Goal: Task Accomplishment & Management: Complete application form

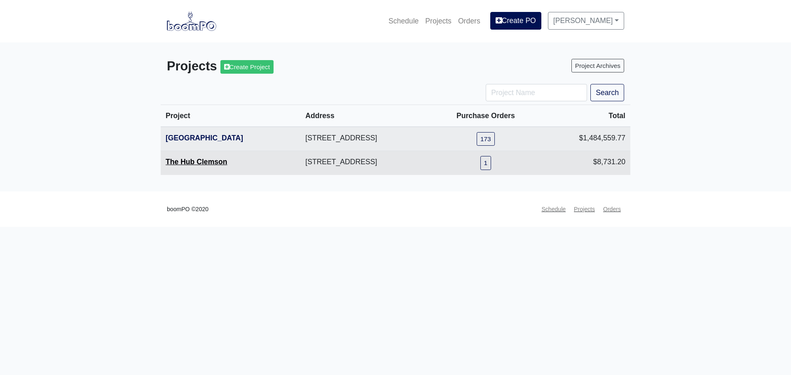
click at [194, 166] on link "The Hub Clemson" at bounding box center [197, 162] width 62 height 8
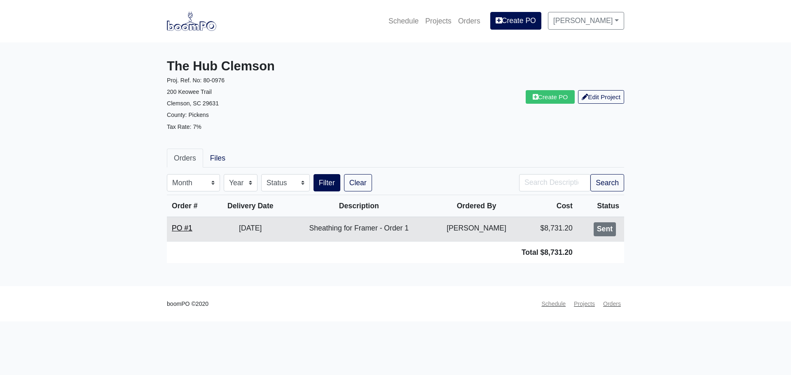
click at [181, 227] on link "PO #1" at bounding box center [182, 228] width 21 height 8
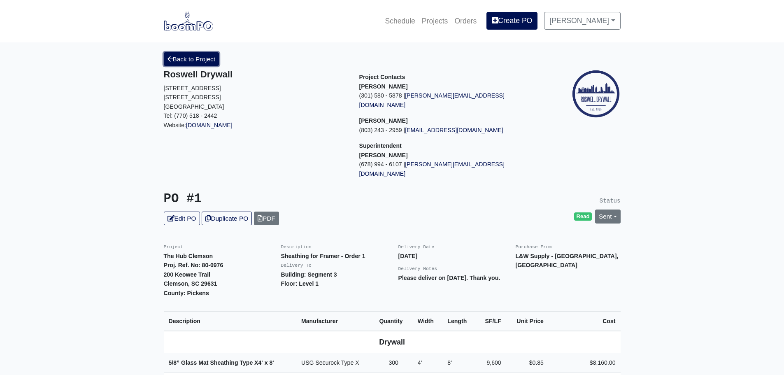
click at [196, 58] on link "Back to Project" at bounding box center [192, 59] width 56 height 14
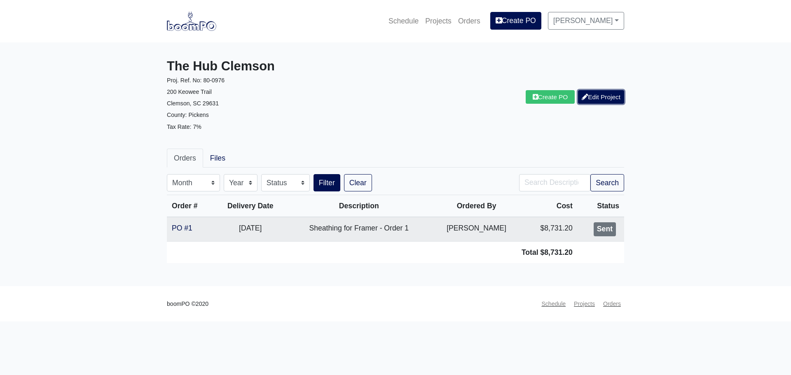
click at [596, 97] on link "Edit Project" at bounding box center [601, 97] width 46 height 14
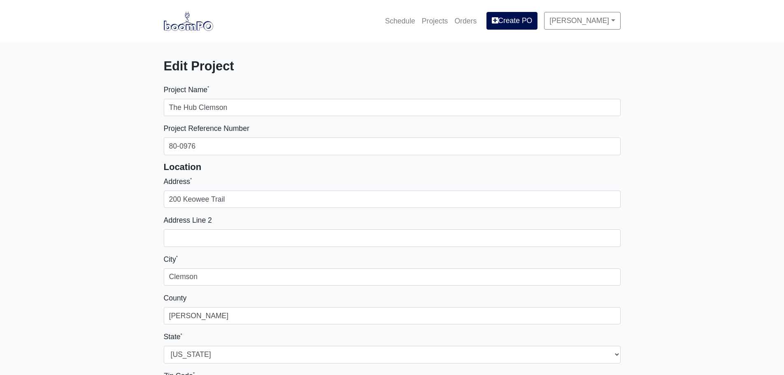
select select
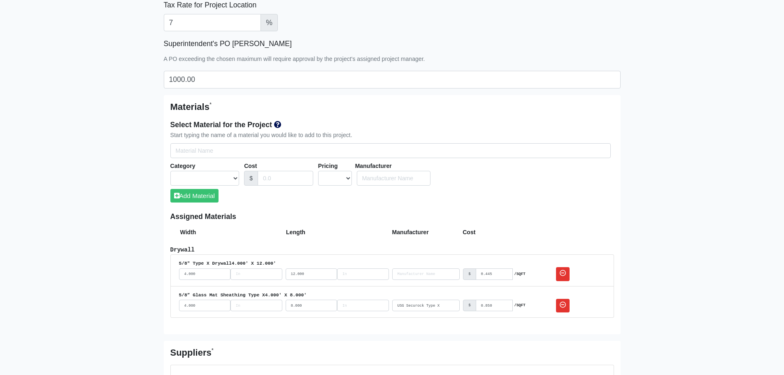
scroll to position [453, 0]
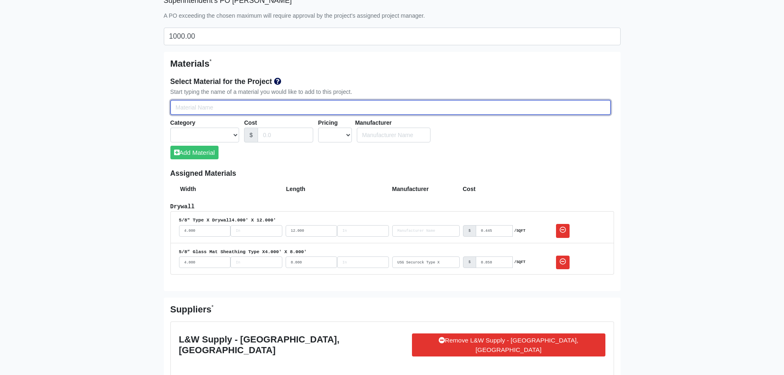
click at [210, 106] on input "Select Team Members for the Project" at bounding box center [390, 107] width 441 height 15
click at [213, 100] on input "Select Team Members for the Project" at bounding box center [390, 107] width 441 height 15
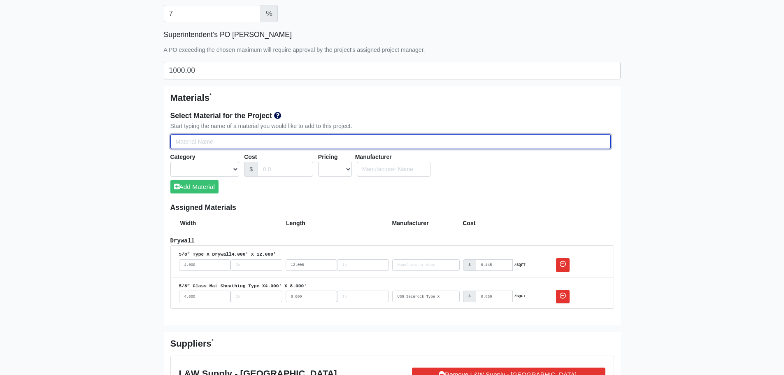
scroll to position [412, 0]
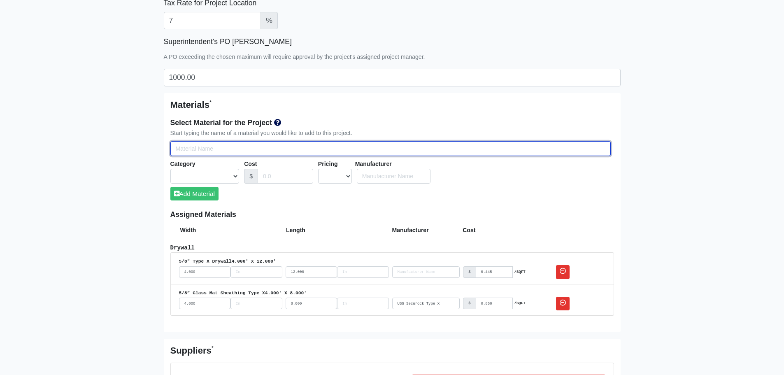
click at [210, 148] on input "Select Team Members for the Project" at bounding box center [390, 148] width 441 height 15
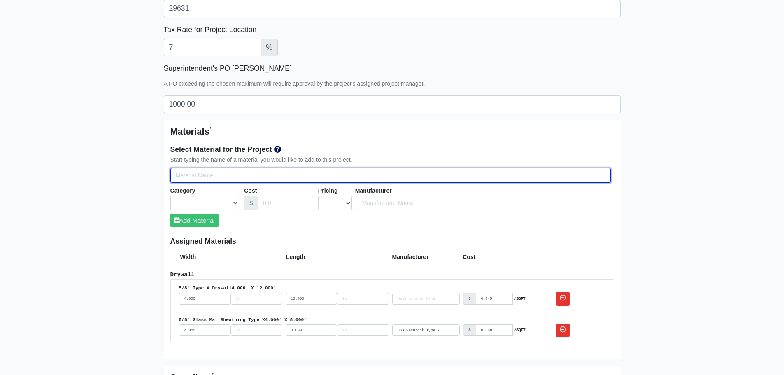
scroll to position [371, 0]
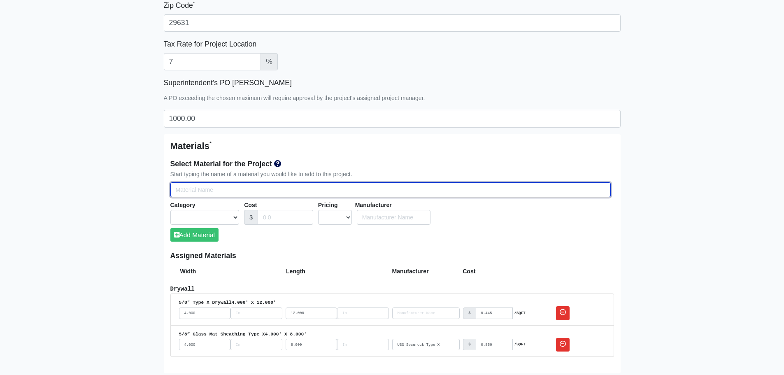
click at [206, 193] on input "Select Team Members for the Project" at bounding box center [390, 189] width 441 height 15
click at [206, 192] on input "Select Team Members for the Project" at bounding box center [390, 189] width 441 height 15
click at [198, 188] on input "Select Team Members for the Project" at bounding box center [390, 189] width 441 height 15
type input "7"
select select
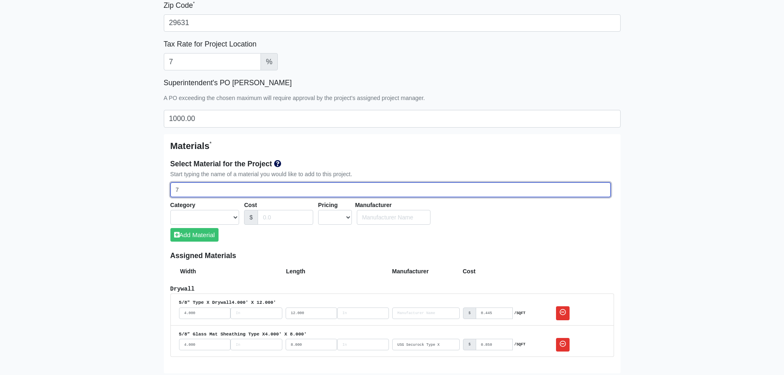
select select
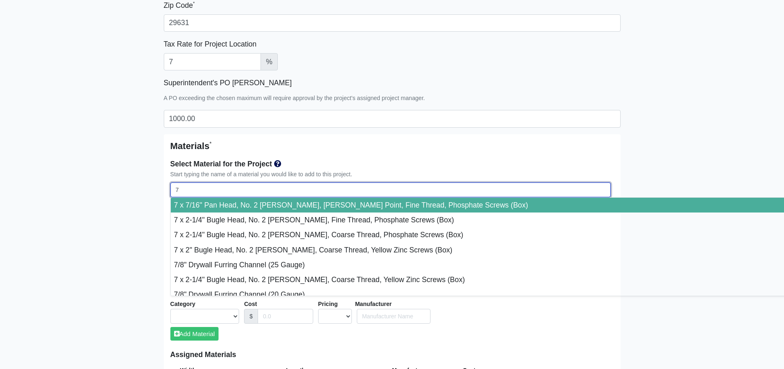
type input "7/"
select select
type input "7/8"
select select
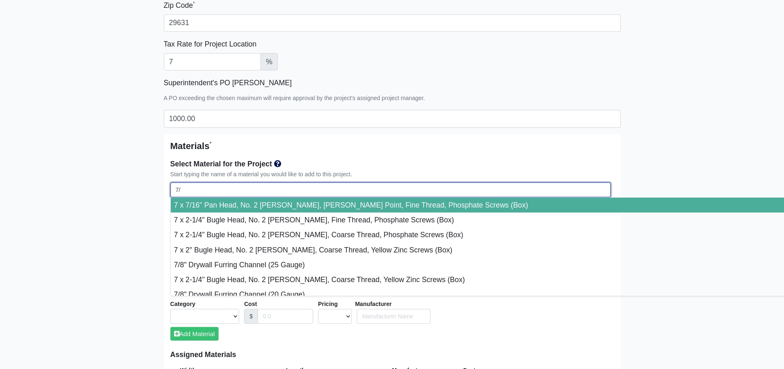
select select
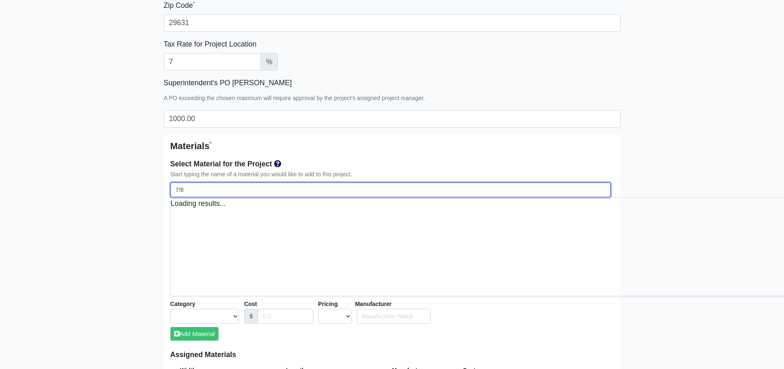
select select
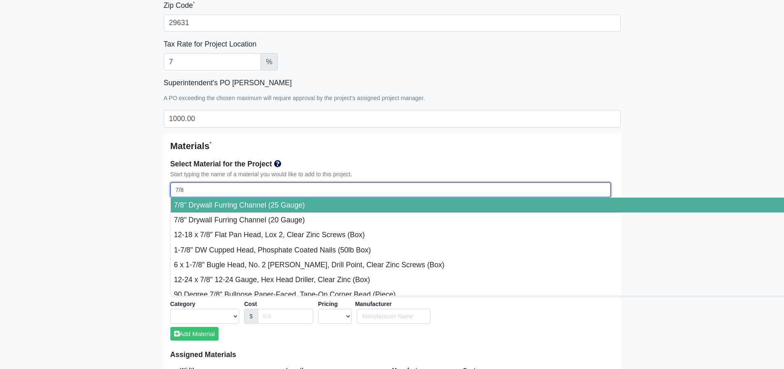
type input "7/8""
select select
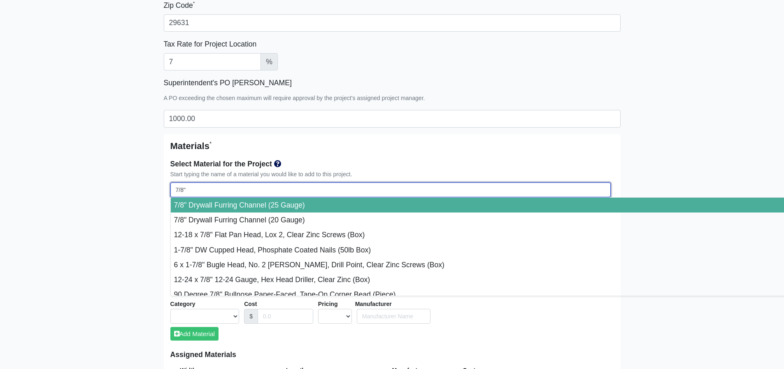
select select
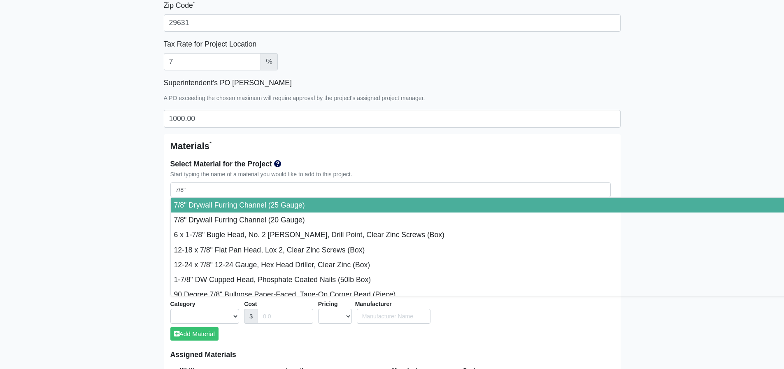
type input "7/8" Drywall Furring Channel (25 Gauge)"
select select "[object Object]"
select select "1"
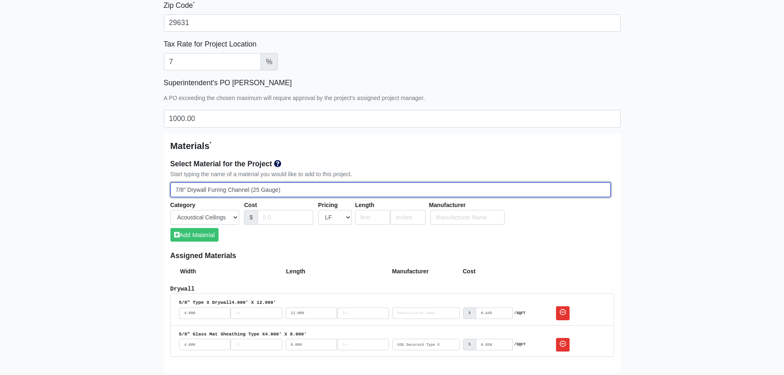
click at [286, 187] on input "7/8" Drywall Furring Channel (25 Gauge)" at bounding box center [390, 189] width 441 height 15
drag, startPoint x: 299, startPoint y: 189, endPoint x: 131, endPoint y: 191, distance: 168.0
click at [131, 191] on main "Edit Project Project Name * The Hub Clemson Project Reference Number 80-0976 Lo…" at bounding box center [392, 336] width 784 height 1329
click at [210, 186] on input "Select Team Members for the Project" at bounding box center [390, 189] width 441 height 15
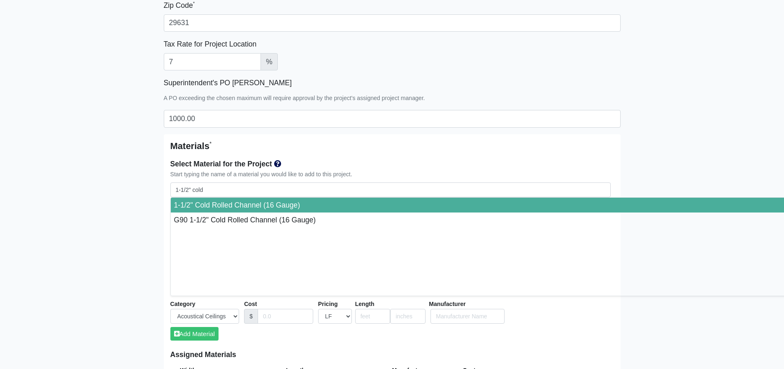
type input "1-1/2" Cold Rolled Channel (16 Gauge)"
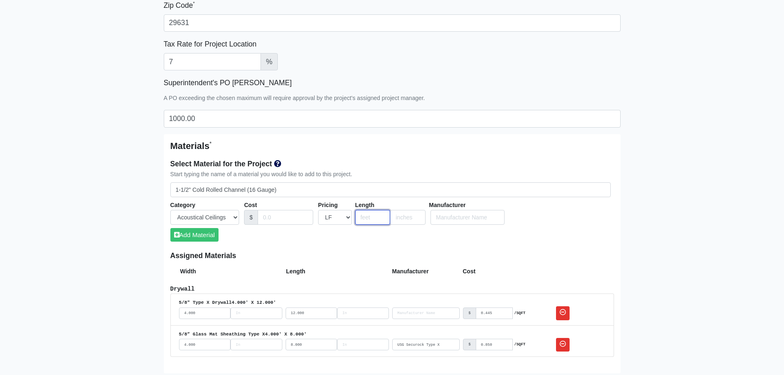
click at [365, 215] on input "number" at bounding box center [372, 217] width 35 height 15
type input "16"
click at [370, 250] on div "Select Material for the Project Start typing the name of a material you would l…" at bounding box center [392, 203] width 444 height 97
click at [271, 221] on input "Cost" at bounding box center [286, 217] width 56 height 15
click at [285, 219] on input "Cost" at bounding box center [286, 217] width 56 height 15
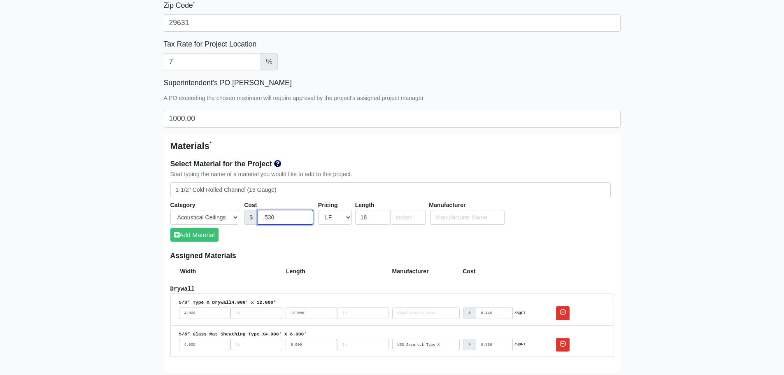
type input ".530"
click at [333, 222] on select "UNIT MLF LF MSQFT SQFT" at bounding box center [335, 217] width 34 height 15
click at [398, 242] on div "Select Material for the Project Start typing the name of a material you would l…" at bounding box center [392, 203] width 444 height 97
click at [332, 243] on div "Select Material for the Project Start typing the name of a material you would l…" at bounding box center [392, 203] width 444 height 97
click at [184, 238] on button "Add Material" at bounding box center [194, 235] width 48 height 14
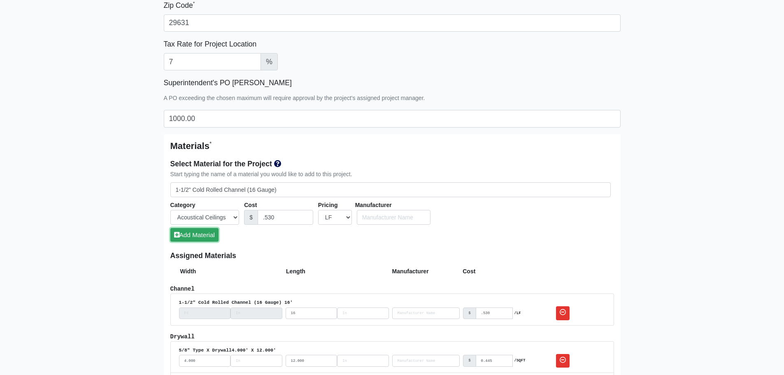
select select
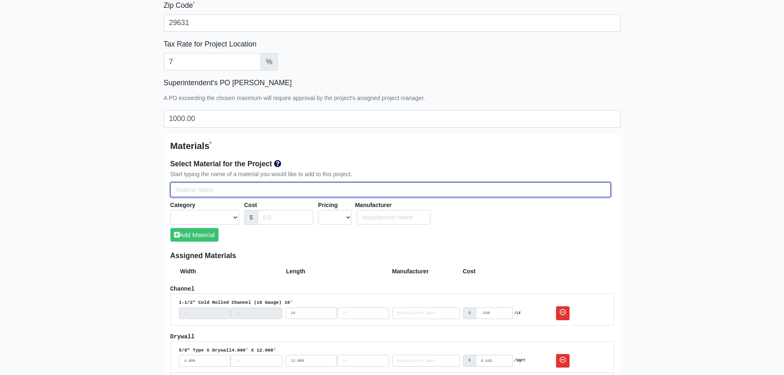
click at [203, 191] on input "Select Team Members for the Project" at bounding box center [390, 189] width 441 height 15
click at [196, 186] on input "Select Team Members for the Project" at bounding box center [390, 189] width 441 height 15
click at [212, 193] on input "Select Team Members for the Project" at bounding box center [390, 189] width 441 height 15
type input "6"
select select
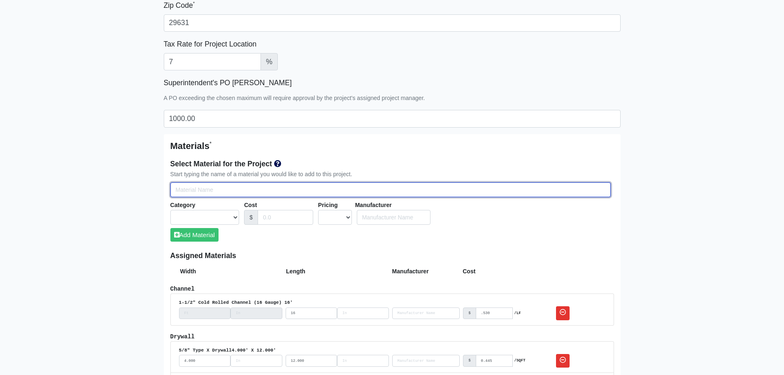
select select
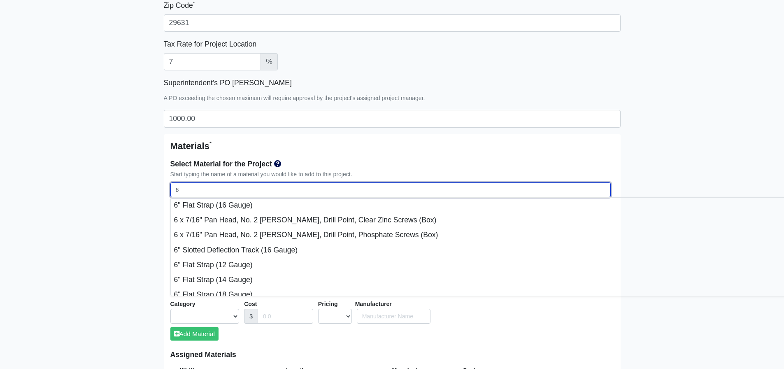
select select
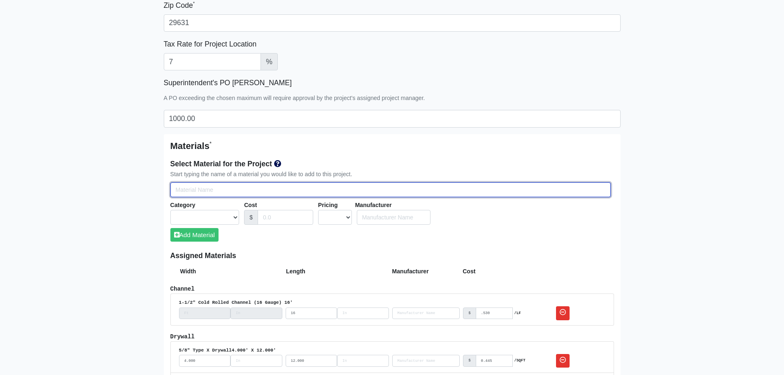
click at [236, 192] on input "Select Team Members for the Project" at bounding box center [390, 189] width 441 height 15
type input "6"
select select
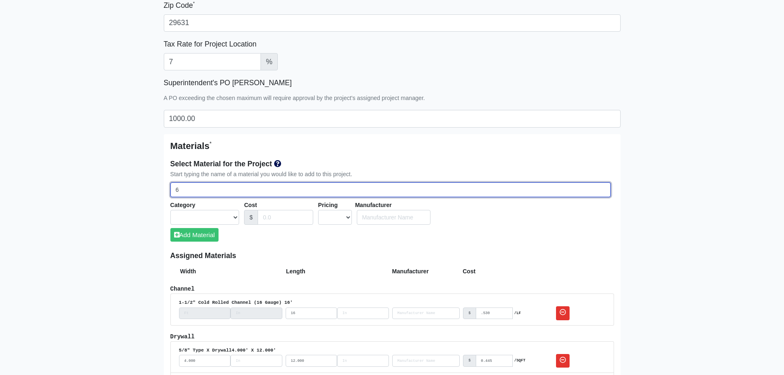
select select
type input "6""
select select
type input "6""
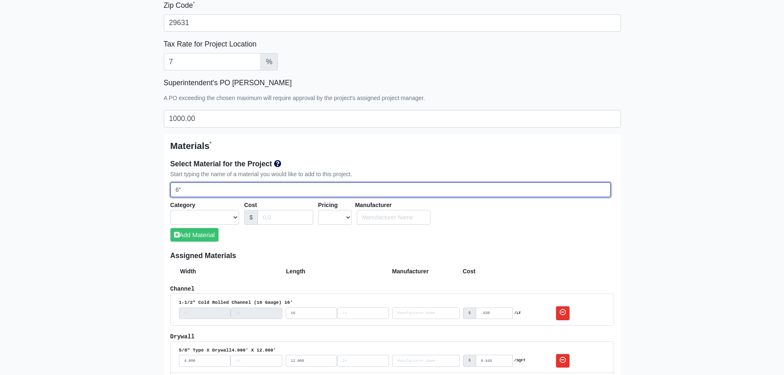
select select
type input "6" C"
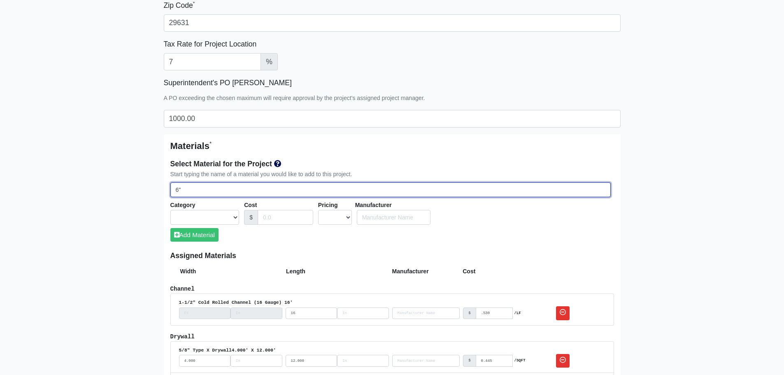
select select
type input "6" CS"
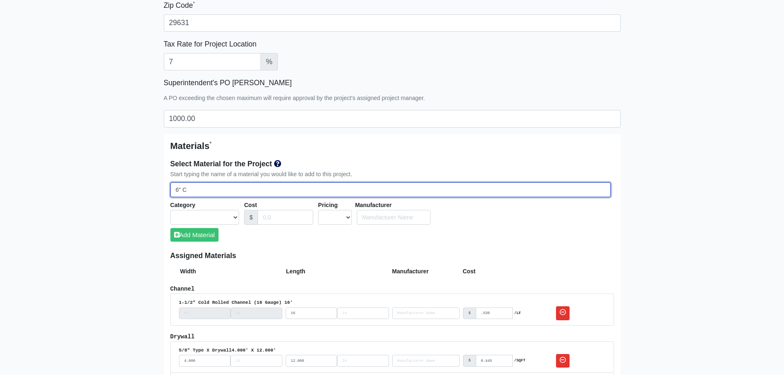
select select
type input "6" CSJ"
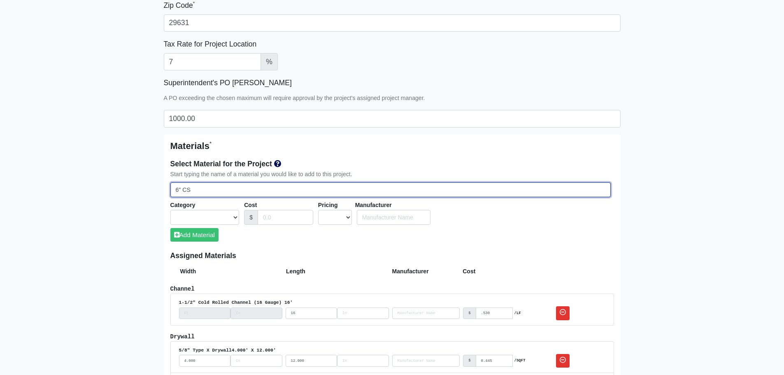
select select
type input "6" CSJ"
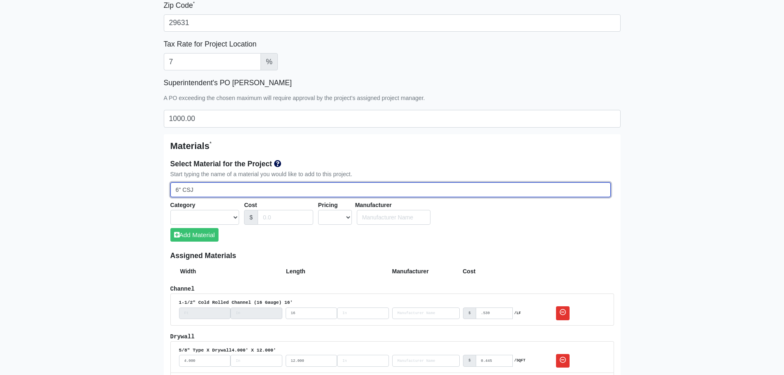
select select
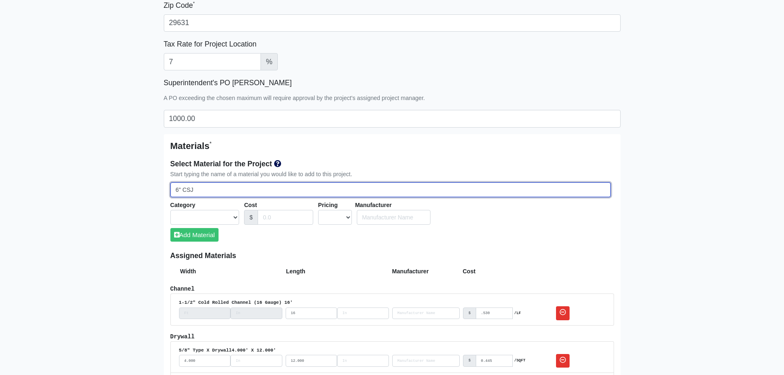
select select
type input "6" CSJ"
select select
type input "6" CS"
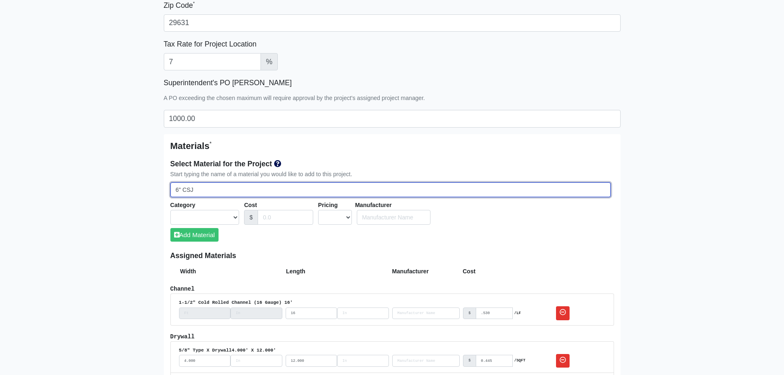
select select
type input "6" C"
select select
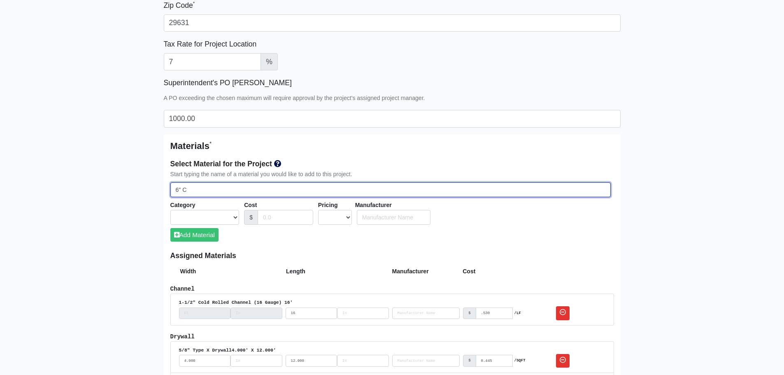
type input "6""
select select
type input "6""
select select
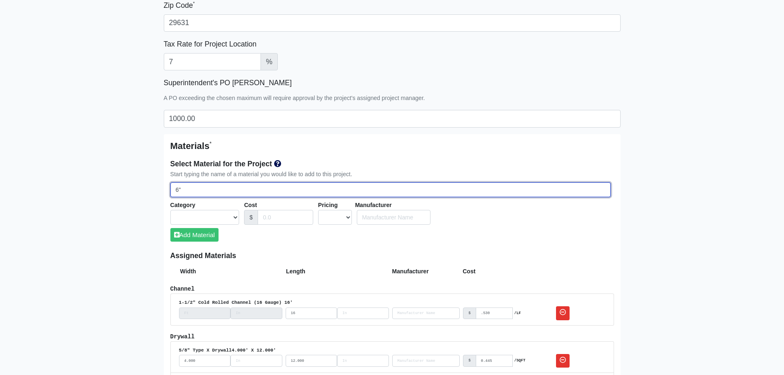
select select
type input "6"
select select
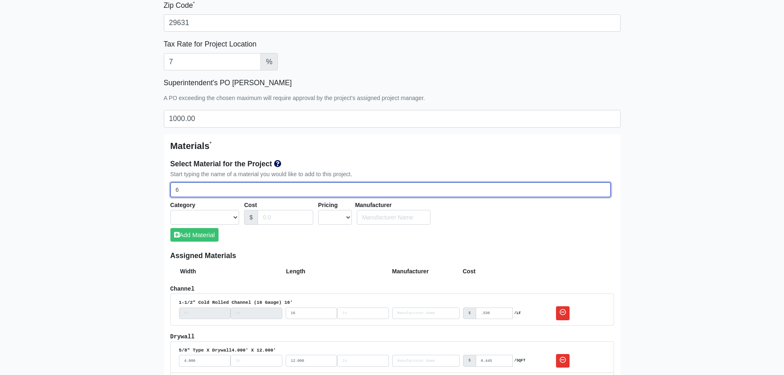
select select
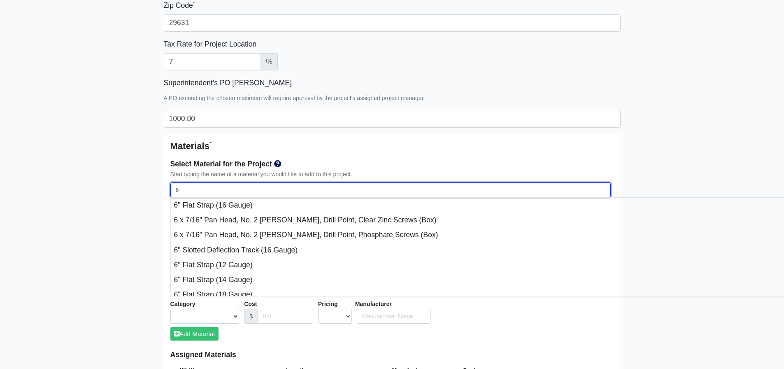
type input "60"
select select
type input "600"
select select
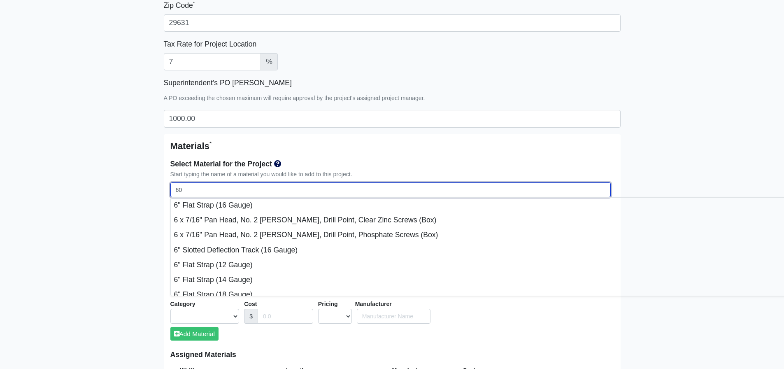
select select
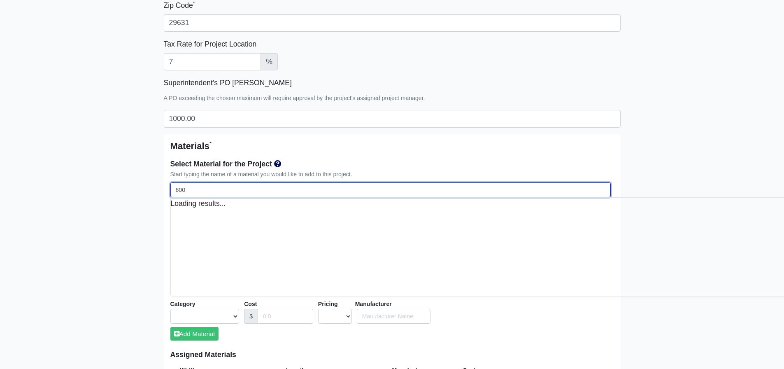
select select
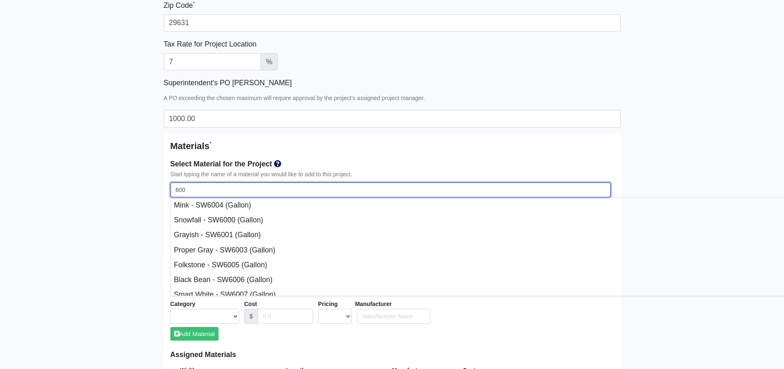
type input "600S"
select select
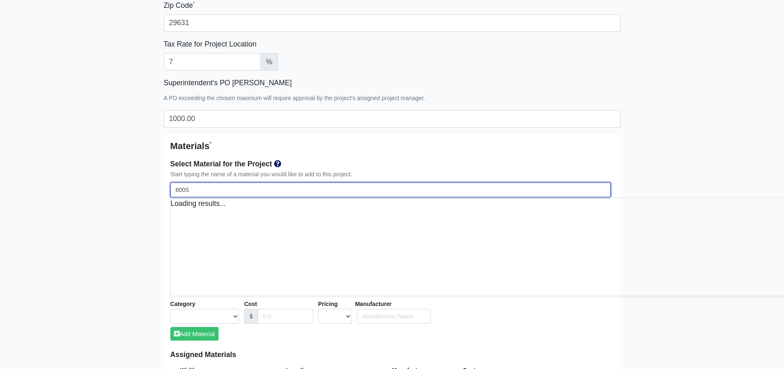
select select
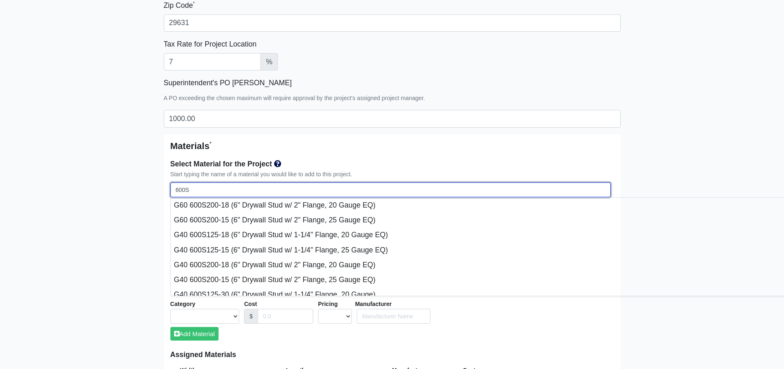
click at [204, 192] on input "600S" at bounding box center [390, 189] width 441 height 15
type input "600S1"
select select
type input "600S16"
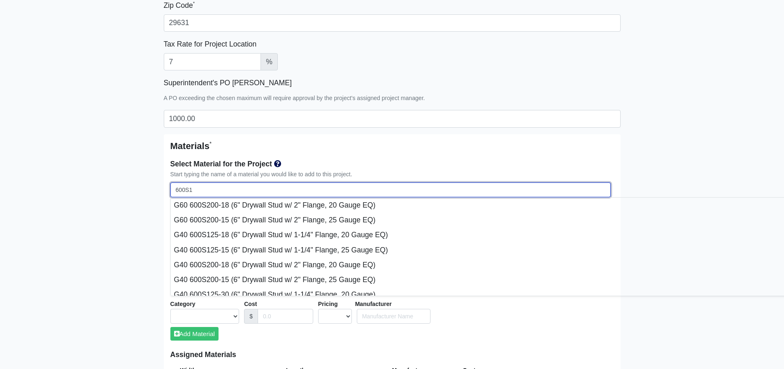
select select
type input "600S162"
select select
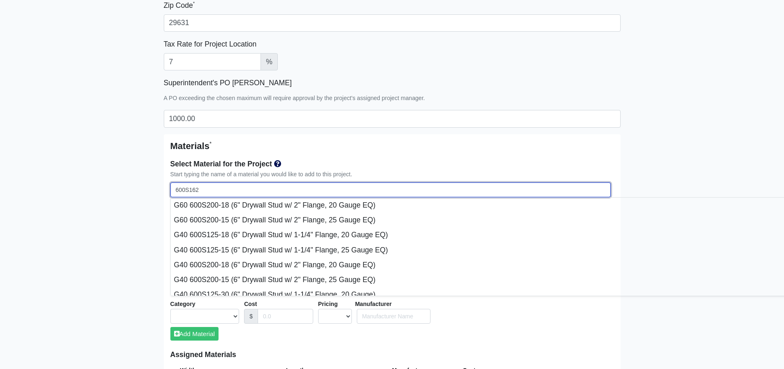
select select
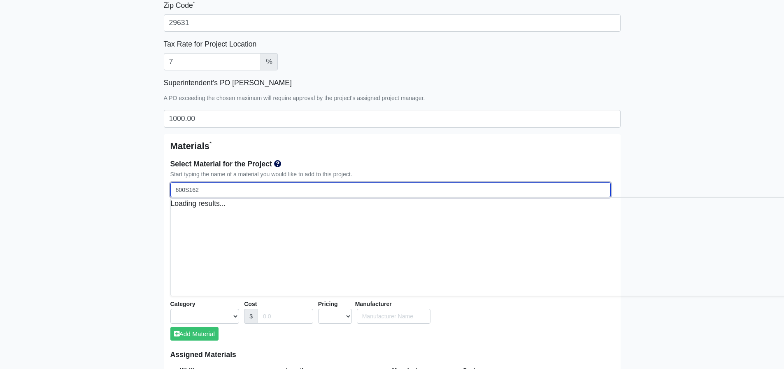
select select
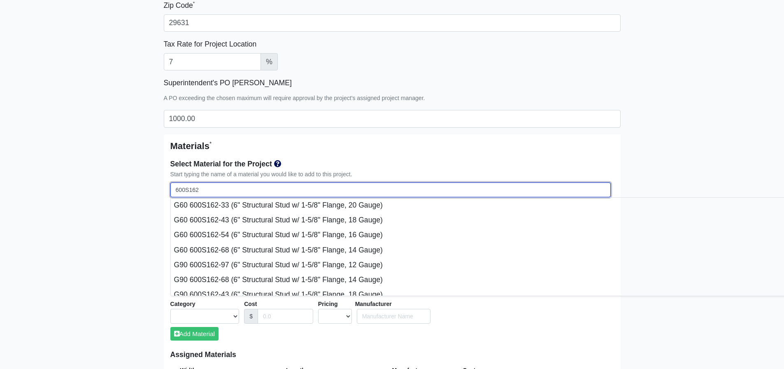
type input "600S162-"
select select
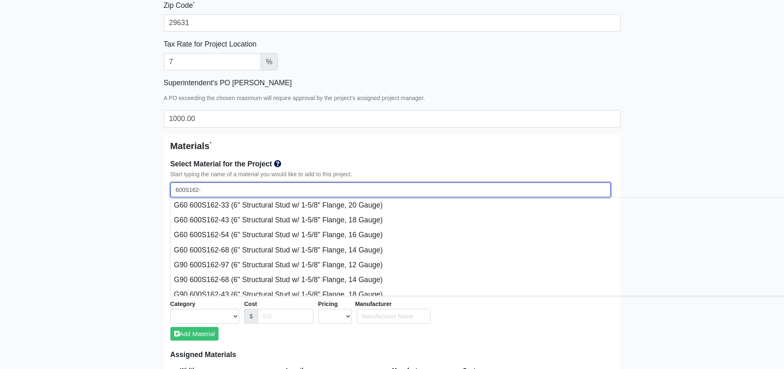
type input "600S162-4"
select select
type input "600S162-43"
select select
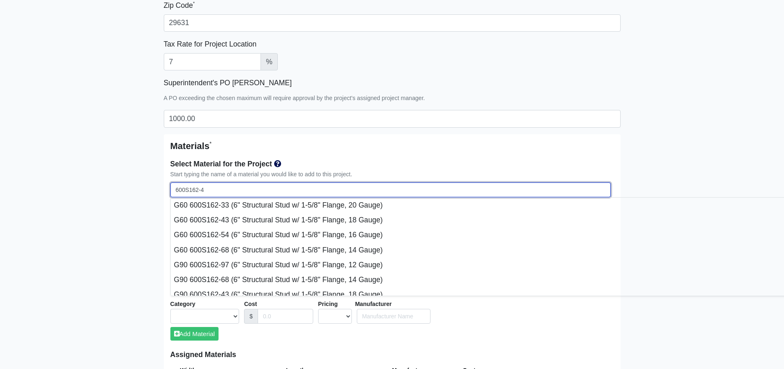
select select
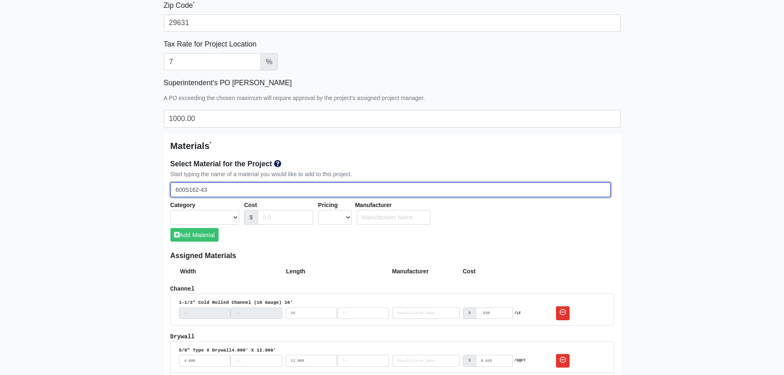
type input "600S162-4"
select select
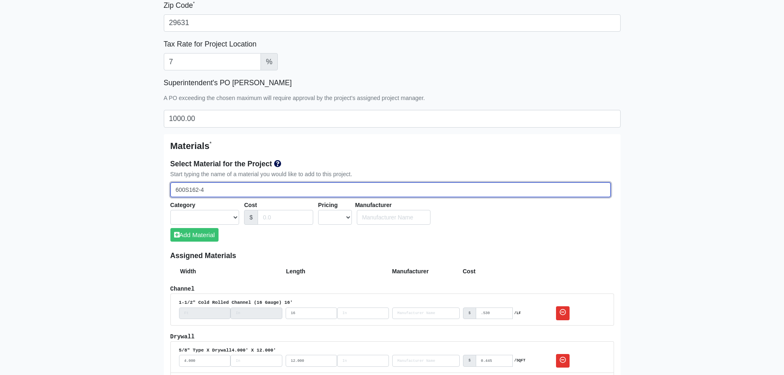
type input "600S162-"
select select
type input "600S162"
select select
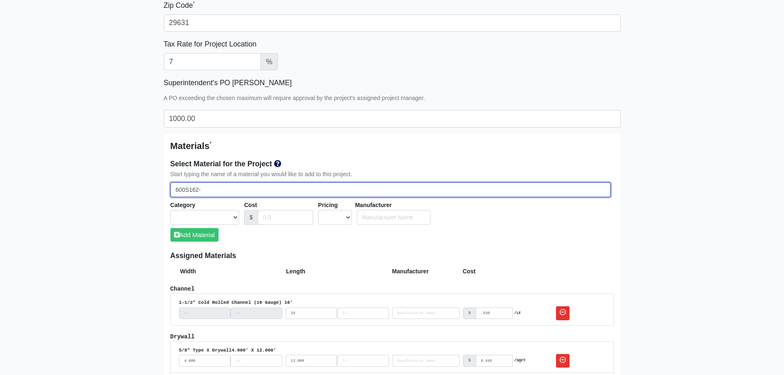
select select
type input "600S16"
select select
type input "600S1"
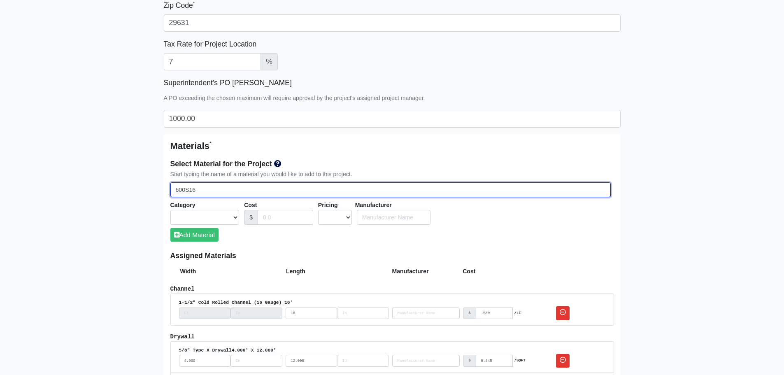
select select
type input "600S"
select select
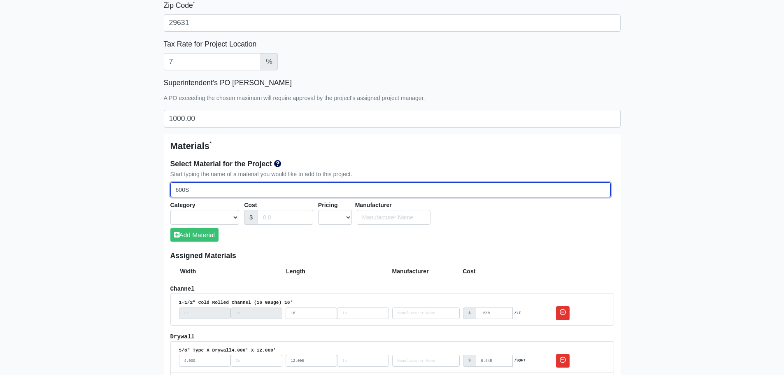
type input "600"
select select
type input "60"
select select
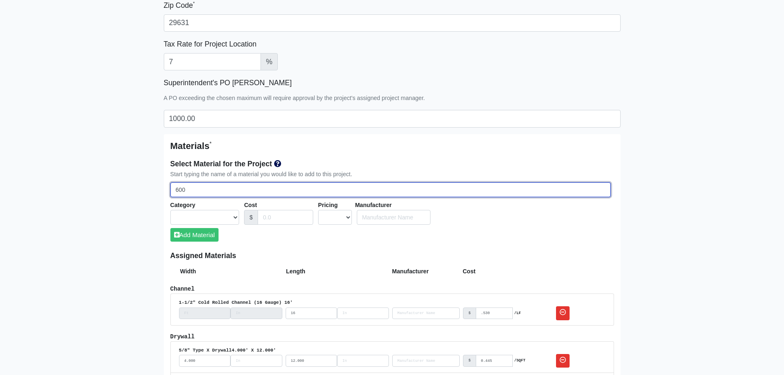
select select
type input "6"
select select
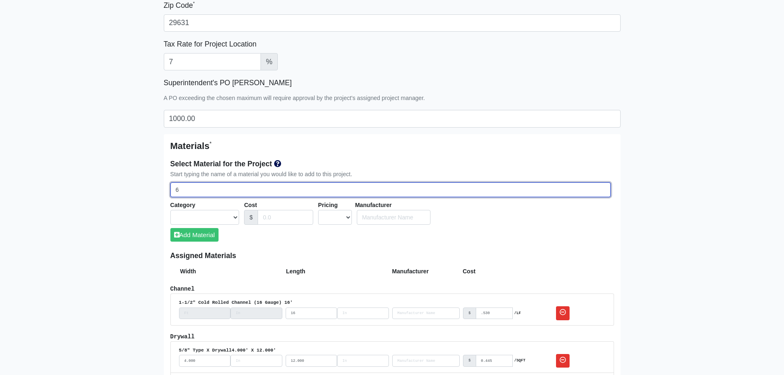
select select
type input "G"
select select
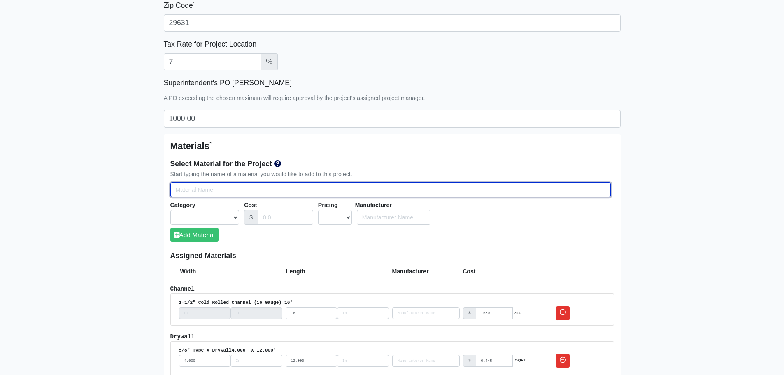
select select
type input "G6"
select select
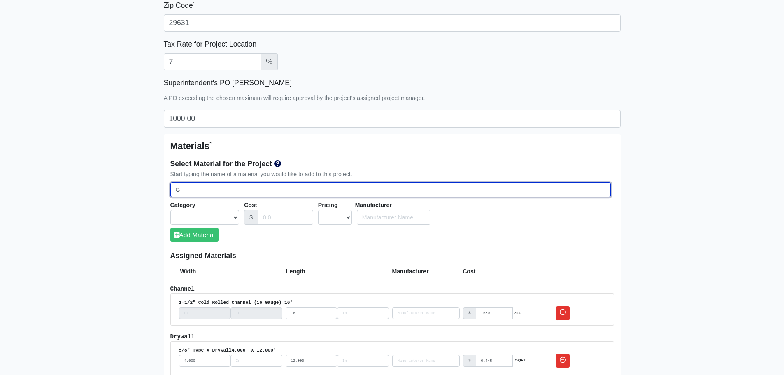
select select
type input "G60"
select select
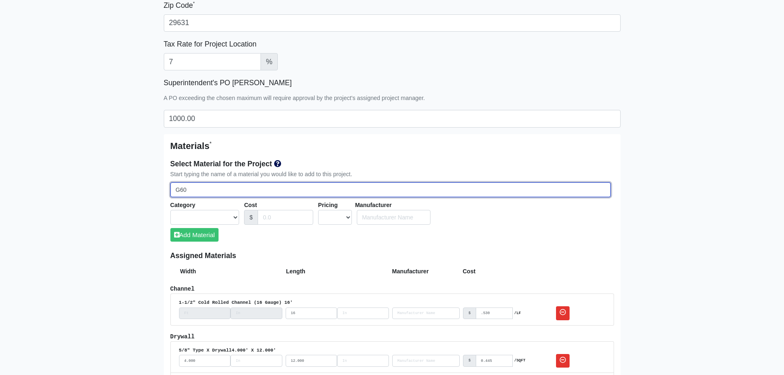
select select
type input "G60"
select select
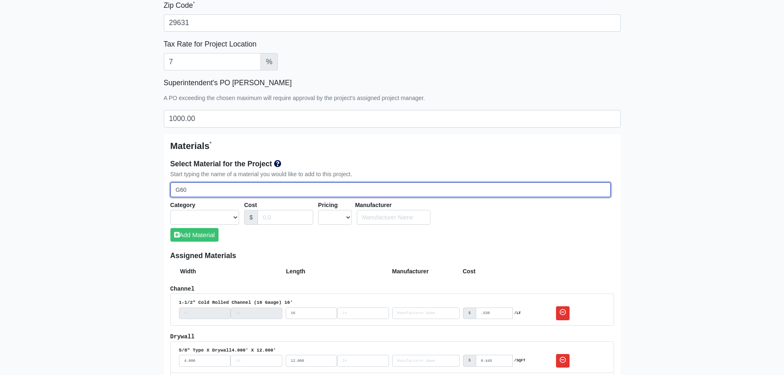
select select
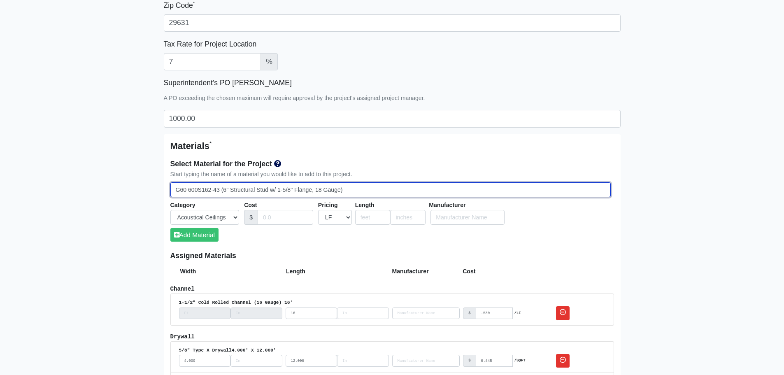
click at [362, 189] on input "G60 600S162-43 (6" Structural Stud w/ 1-5/8" Flange, 18 Gauge)" at bounding box center [390, 189] width 441 height 15
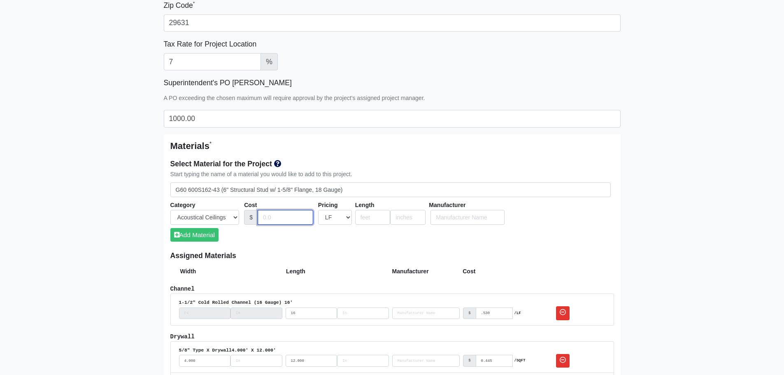
click at [286, 216] on input "Cost" at bounding box center [286, 217] width 56 height 15
click at [373, 217] on input "number" at bounding box center [372, 217] width 35 height 15
click at [268, 218] on input "Cost" at bounding box center [286, 217] width 56 height 15
click at [514, 240] on div "Select Material for the Project Start typing the name of a material you would l…" at bounding box center [392, 203] width 444 height 97
click at [195, 234] on button "Add Material" at bounding box center [194, 235] width 48 height 14
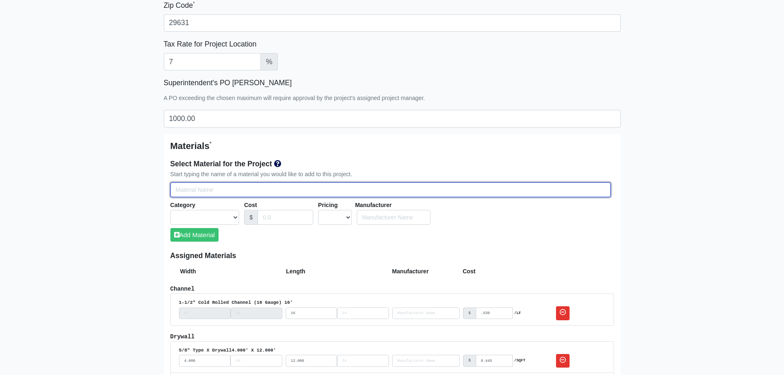
click at [190, 185] on input "Select Team Members for the Project" at bounding box center [390, 189] width 441 height 15
click at [175, 190] on input "600S162-43" at bounding box center [390, 189] width 441 height 15
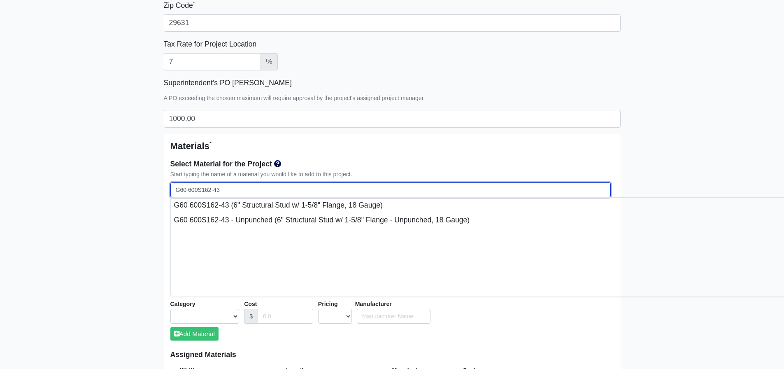
click at [234, 188] on input "G60 600S162-43" at bounding box center [390, 189] width 441 height 15
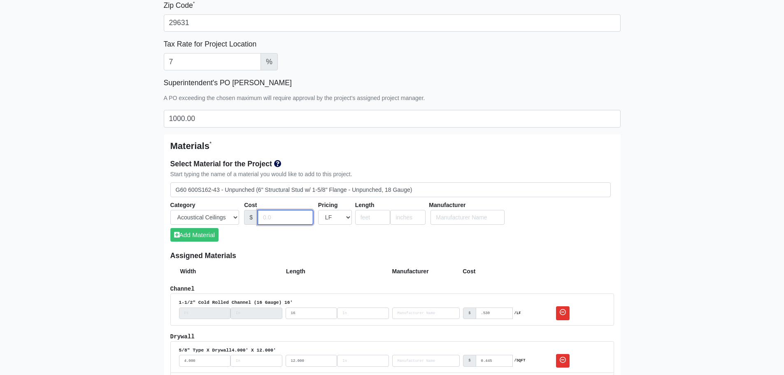
click at [273, 217] on input "Cost" at bounding box center [286, 217] width 56 height 15
click at [362, 210] on input "number" at bounding box center [372, 217] width 35 height 15
click at [282, 216] on input "Cost" at bounding box center [286, 217] width 56 height 15
click at [196, 232] on button "Add Material" at bounding box center [194, 235] width 48 height 14
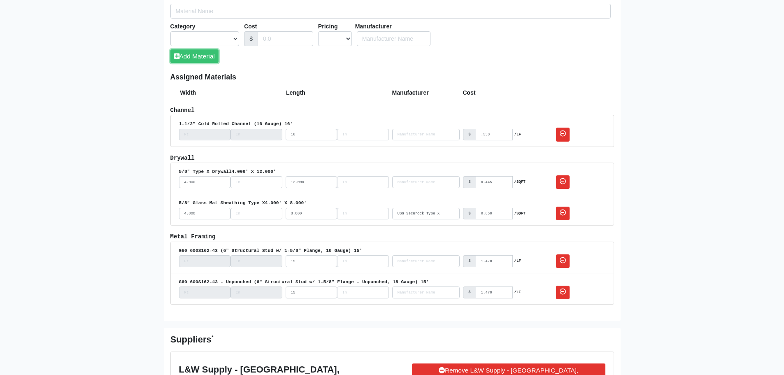
scroll to position [494, 0]
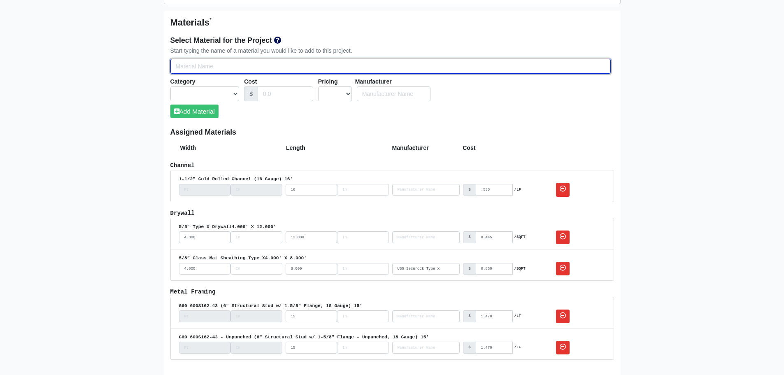
click at [196, 69] on input "Select Team Members for the Project" at bounding box center [390, 66] width 441 height 15
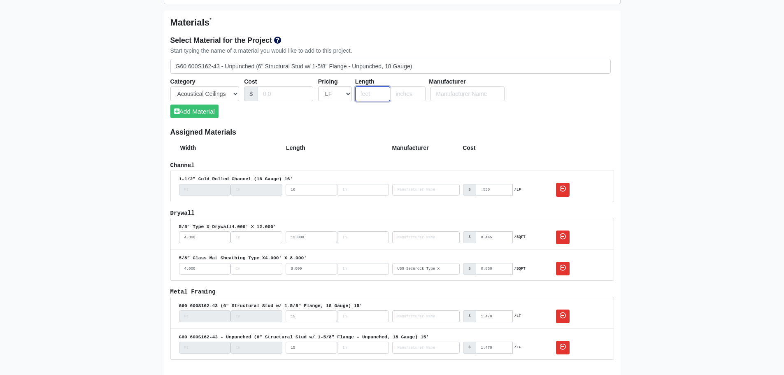
click at [364, 91] on input "number" at bounding box center [372, 93] width 35 height 15
click at [301, 121] on div "Select Material for the Project Start typing the name of a material you would l…" at bounding box center [392, 79] width 444 height 97
click at [264, 96] on input "Cost" at bounding box center [286, 93] width 56 height 15
click at [280, 118] on div "Select Material for the Project Start typing the name of a material you would l…" at bounding box center [392, 79] width 444 height 97
click at [193, 113] on button "Add Material" at bounding box center [194, 112] width 48 height 14
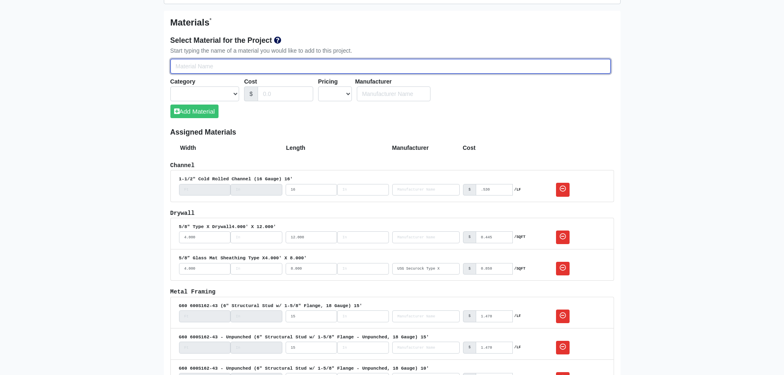
click at [211, 68] on input "Select Team Members for the Project" at bounding box center [390, 66] width 441 height 15
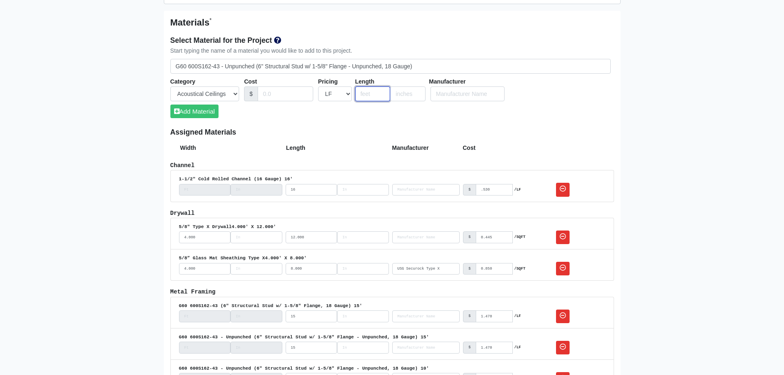
click at [370, 95] on input "number" at bounding box center [372, 93] width 35 height 15
click at [267, 93] on input "Cost" at bounding box center [286, 93] width 56 height 15
click at [198, 112] on button "Add Material" at bounding box center [194, 112] width 48 height 14
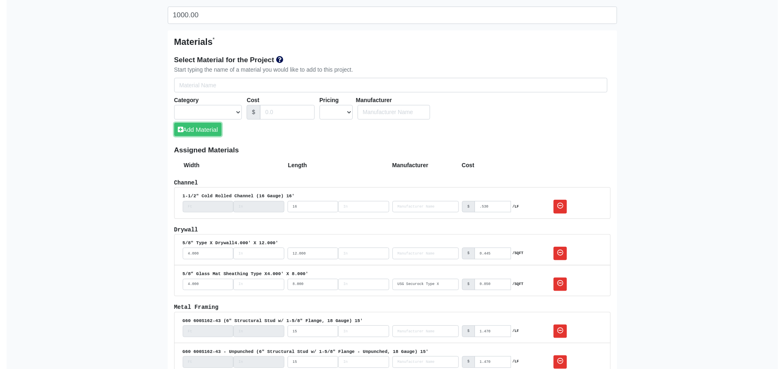
scroll to position [453, 0]
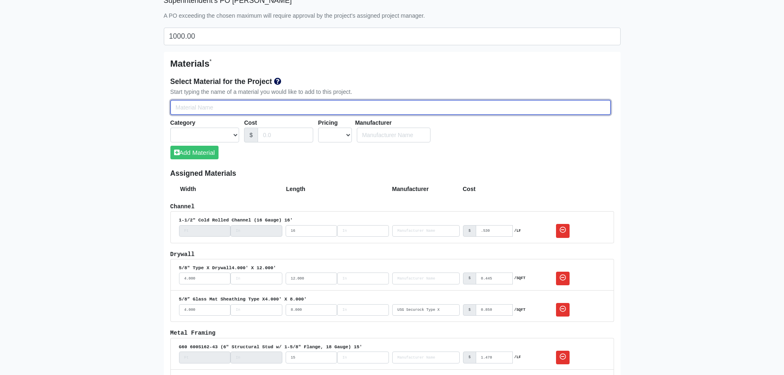
click at [200, 110] on input "Select Team Members for the Project" at bounding box center [390, 107] width 441 height 15
click at [217, 113] on input "Select Team Members for the Project" at bounding box center [390, 107] width 441 height 15
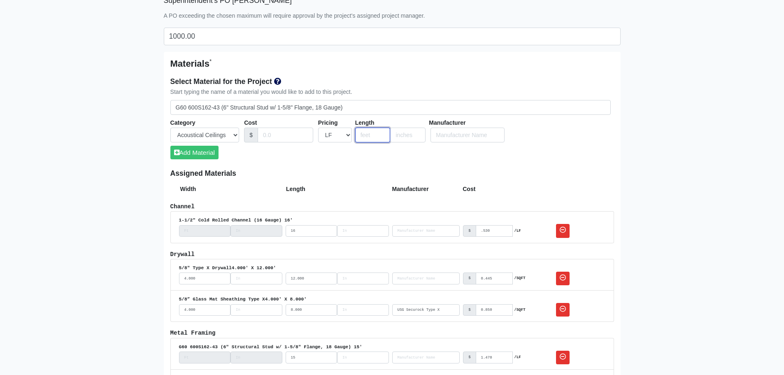
click at [370, 135] on input "number" at bounding box center [372, 135] width 35 height 15
click at [278, 135] on input "Cost" at bounding box center [286, 135] width 56 height 15
click at [324, 167] on div "Select Material for the Project Start typing the name of a material you would l…" at bounding box center [392, 120] width 444 height 97
click at [195, 156] on button "Add Material" at bounding box center [194, 153] width 48 height 14
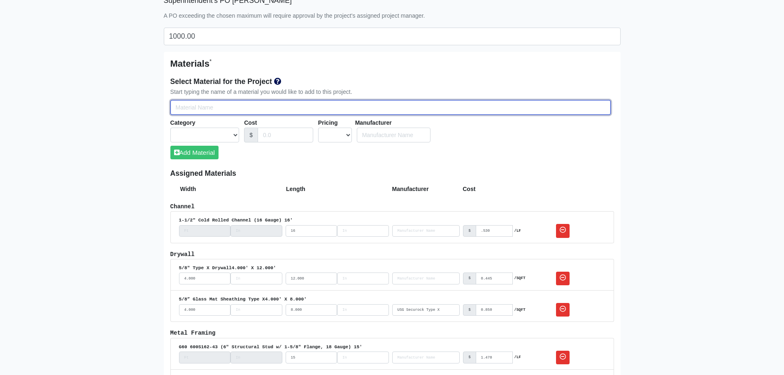
click at [199, 112] on input "Select Team Members for the Project" at bounding box center [390, 107] width 441 height 15
click at [216, 108] on input "Select Team Members for the Project" at bounding box center [390, 107] width 441 height 15
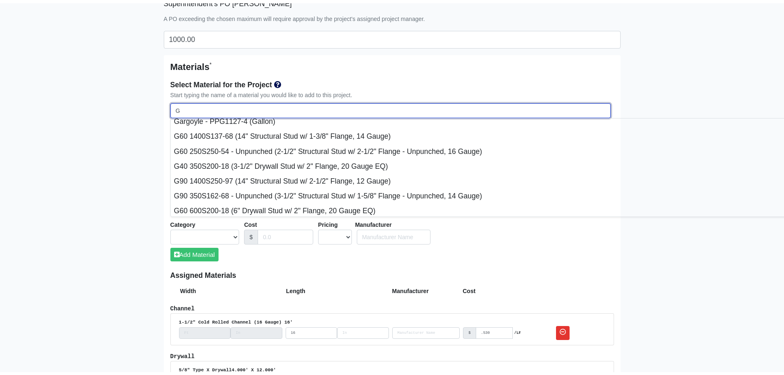
scroll to position [0, 0]
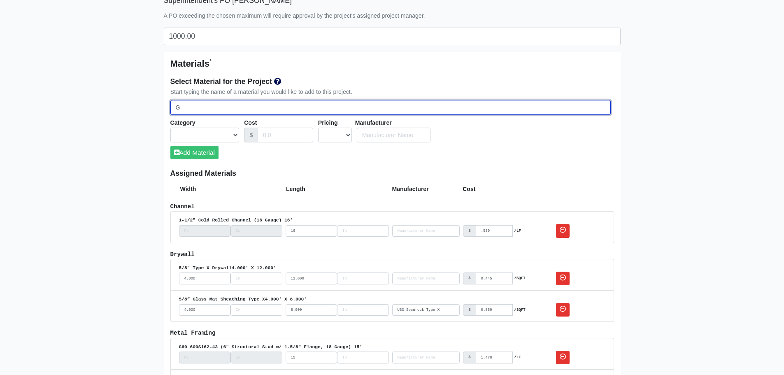
click at [197, 106] on input "G" at bounding box center [390, 107] width 441 height 15
click at [203, 107] on input "Select Team Members for the Project" at bounding box center [390, 107] width 441 height 15
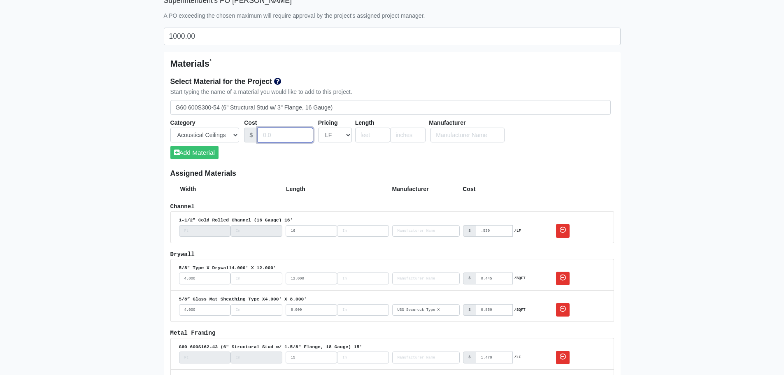
click at [270, 134] on input "Cost" at bounding box center [286, 135] width 56 height 15
click at [366, 135] on input "number" at bounding box center [372, 135] width 35 height 15
click at [320, 158] on div "Select Material for the Project Start typing the name of a material you would l…" at bounding box center [392, 120] width 444 height 97
click at [203, 154] on button "Add Material" at bounding box center [194, 153] width 48 height 14
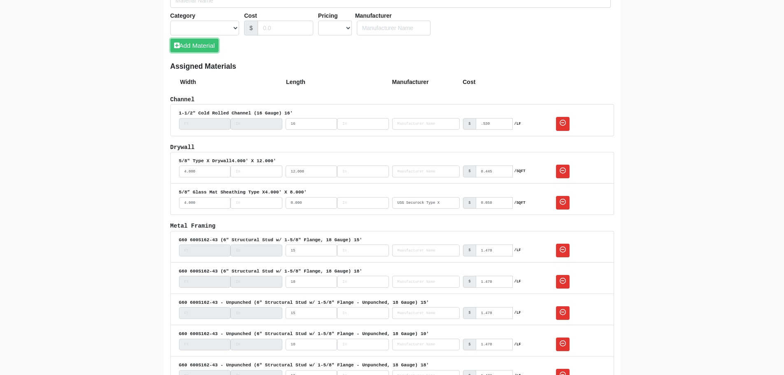
scroll to position [494, 0]
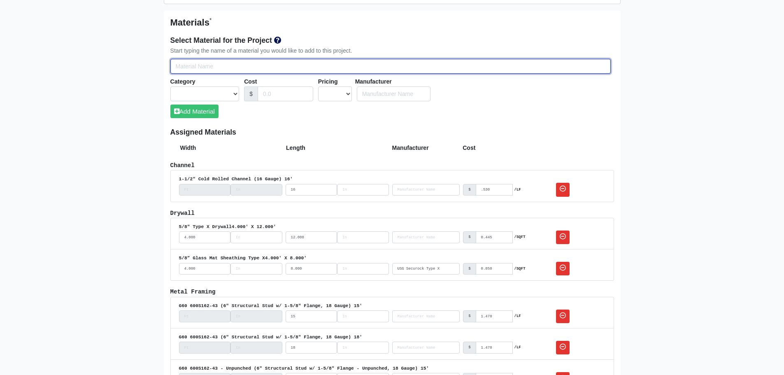
click at [198, 71] on input "Select Team Members for the Project" at bounding box center [390, 66] width 441 height 15
click at [221, 67] on input "Select Team Members for the Project" at bounding box center [390, 66] width 441 height 15
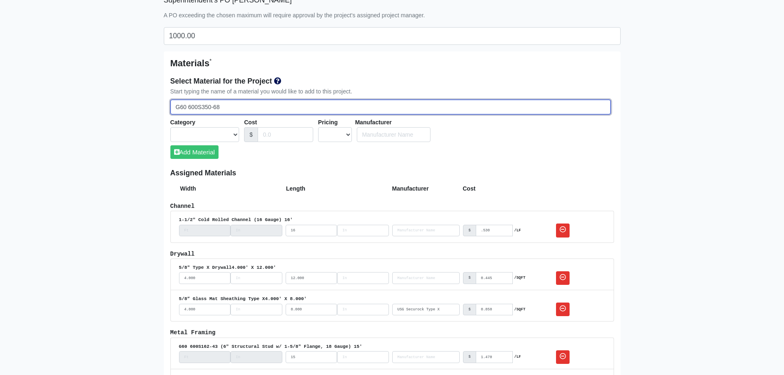
scroll to position [453, 0]
click at [231, 108] on input "G60 600S350-68" at bounding box center [390, 107] width 441 height 15
drag, startPoint x: 223, startPoint y: 106, endPoint x: 189, endPoint y: 110, distance: 34.0
click at [189, 110] on input "G60 600S350-68" at bounding box center [390, 107] width 441 height 15
click at [234, 106] on input "G60 600S350-68" at bounding box center [390, 107] width 441 height 15
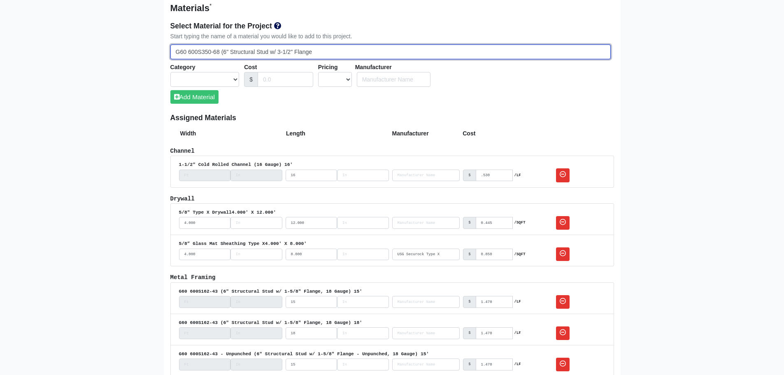
scroll to position [494, 0]
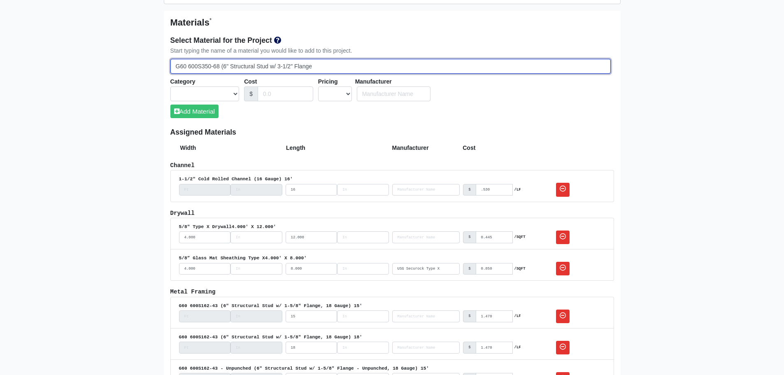
click at [322, 67] on input "G60 600S350-68 (6" Structural Stud w/ 3-1/2" Flange" at bounding box center [390, 66] width 441 height 15
click at [322, 68] on input "G60 600S350-68 (6" Structural Stud w/ 3-1/2" Flange," at bounding box center [390, 66] width 441 height 15
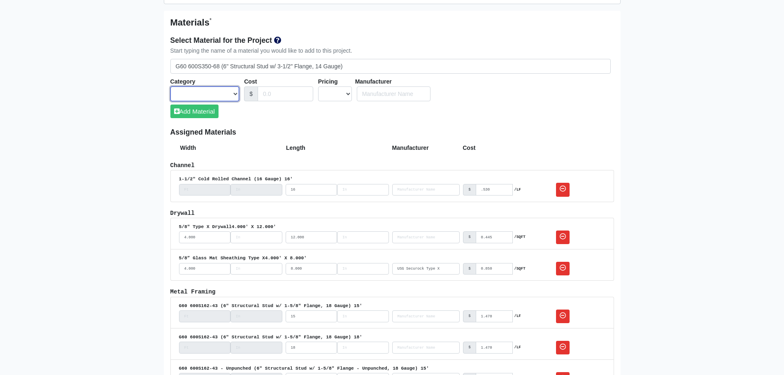
click at [198, 96] on select "Acoustical Ceilings Baffles and Blades Caulk Channel Clean Up Clouds & Canopies…" at bounding box center [204, 93] width 69 height 15
click at [170, 86] on select "Acoustical Ceilings Baffles and Blades Caulk Channel Clean Up Clouds & Canopies…" at bounding box center [204, 93] width 69 height 15
click at [271, 91] on input "Cost" at bounding box center [286, 93] width 56 height 15
click at [275, 98] on input "Cost" at bounding box center [286, 93] width 56 height 15
click at [333, 96] on select "UNIT MLF LF MSQFT SQFT" at bounding box center [335, 93] width 34 height 15
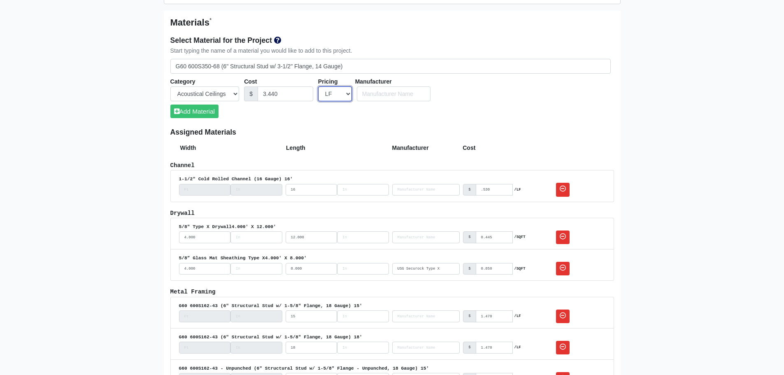
click at [318, 86] on select "UNIT MLF LF MSQFT SQFT" at bounding box center [335, 93] width 34 height 15
click at [299, 124] on div "Select Material for the Project Start typing the name of a material you would l…" at bounding box center [392, 79] width 444 height 97
click at [364, 93] on input "number" at bounding box center [372, 93] width 35 height 15
click at [265, 124] on div "Select Material for the Project Start typing the name of a material you would l…" at bounding box center [392, 79] width 444 height 97
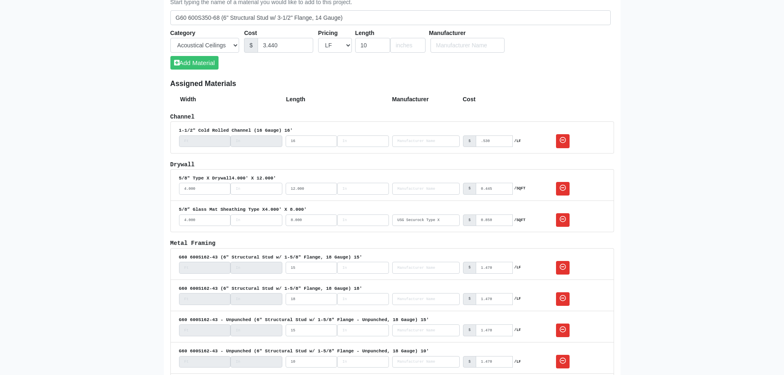
scroll to position [535, 0]
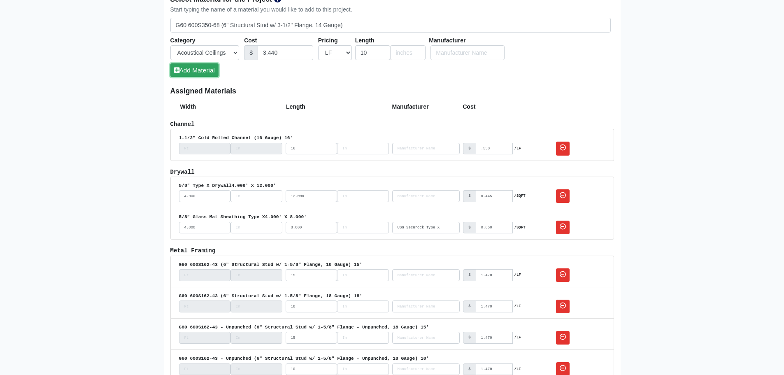
click at [194, 73] on button "Add Material" at bounding box center [194, 70] width 48 height 14
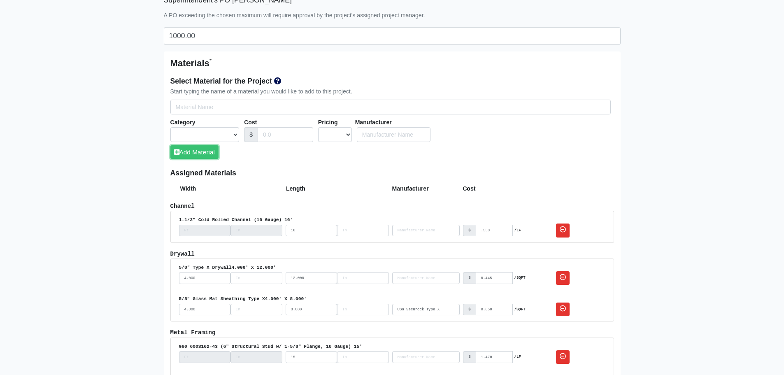
scroll to position [453, 0]
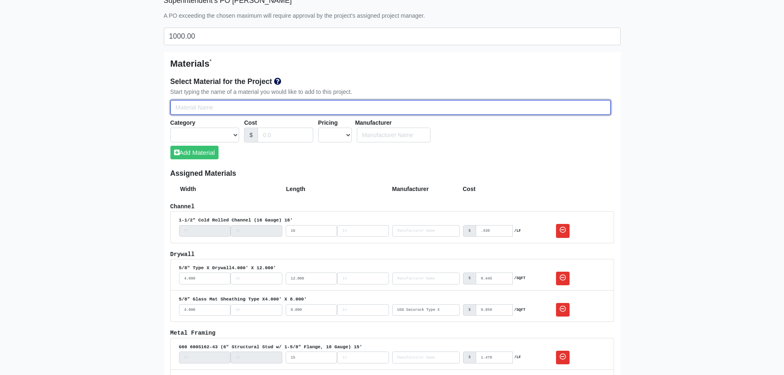
click at [201, 110] on input "Select Team Members for the Project" at bounding box center [390, 107] width 441 height 15
click at [184, 104] on input "Select Team Members for the Project" at bounding box center [390, 107] width 441 height 15
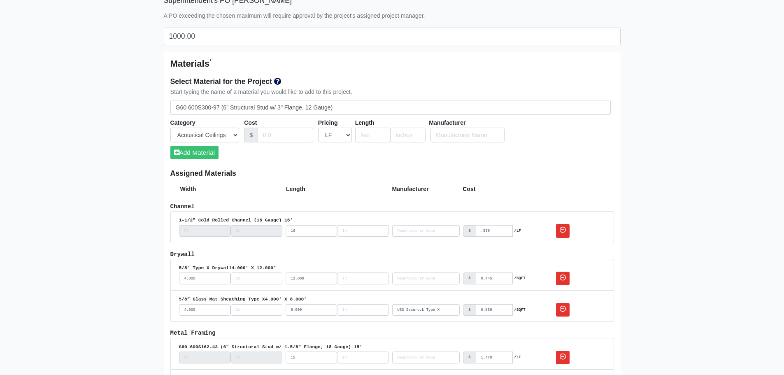
click at [256, 134] on div "$" at bounding box center [251, 135] width 14 height 15
click at [269, 134] on input "Cost" at bounding box center [286, 135] width 56 height 15
click at [365, 134] on input "number" at bounding box center [372, 135] width 35 height 15
click at [384, 160] on div "Select Material for the Project Start typing the name of a material you would l…" at bounding box center [392, 120] width 444 height 97
click at [197, 154] on button "Add Material" at bounding box center [194, 153] width 48 height 14
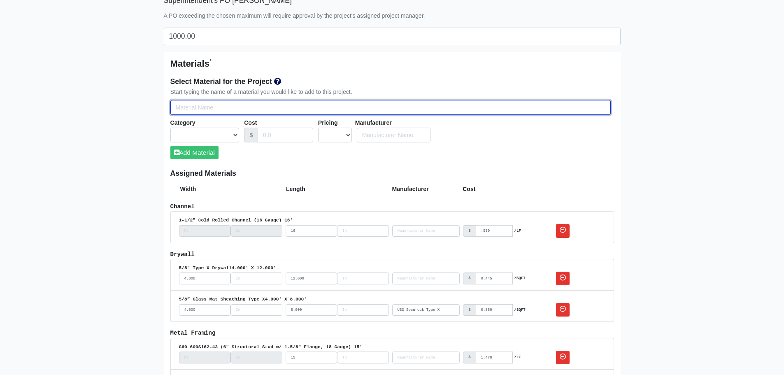
click at [217, 105] on input "Select Team Members for the Project" at bounding box center [390, 107] width 441 height 15
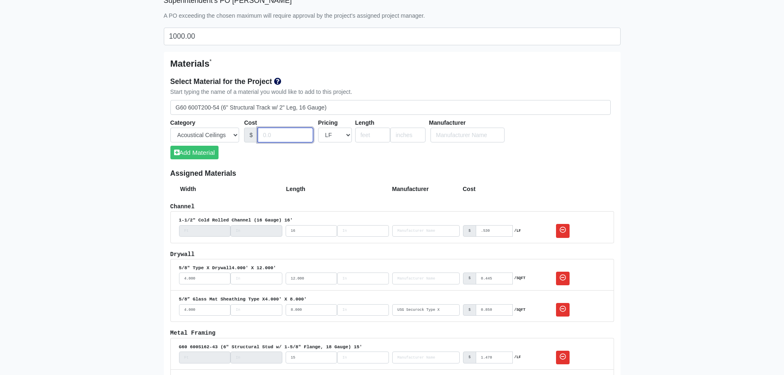
click at [269, 133] on input "Cost" at bounding box center [286, 135] width 56 height 15
click at [364, 135] on input "number" at bounding box center [372, 135] width 35 height 15
click at [354, 163] on div "Select Material for the Project Start typing the name of a material you would l…" at bounding box center [392, 120] width 444 height 97
click at [185, 152] on button "Add Material" at bounding box center [194, 153] width 48 height 14
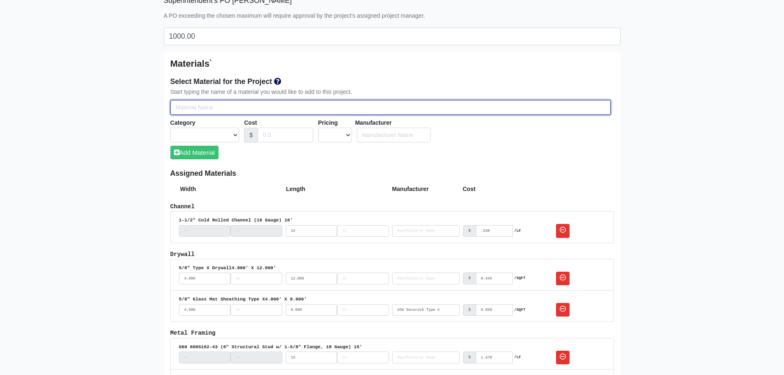
click at [292, 110] on input "Select Team Members for the Project" at bounding box center [390, 107] width 441 height 15
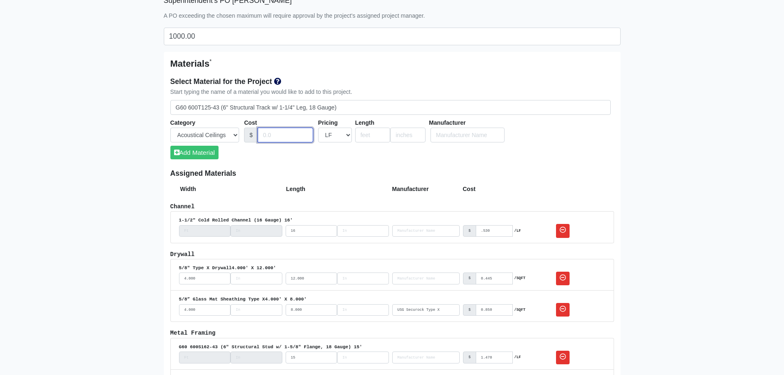
click at [277, 140] on input "Cost" at bounding box center [286, 135] width 56 height 15
click at [268, 133] on input "Cost" at bounding box center [286, 135] width 56 height 15
click at [364, 131] on input "number" at bounding box center [372, 135] width 35 height 15
click at [206, 152] on button "Add Material" at bounding box center [194, 153] width 48 height 14
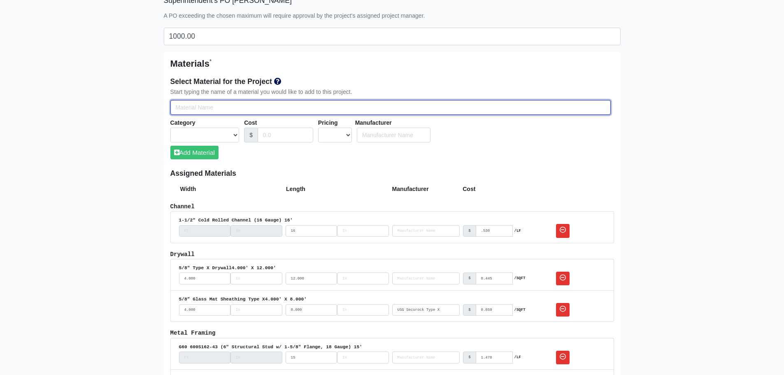
click at [198, 109] on input "Select Team Members for the Project" at bounding box center [390, 107] width 441 height 15
click at [215, 108] on input "2" x 2" x 5-1/2" Utility Clip Angle (16 Gauge)" at bounding box center [390, 107] width 441 height 15
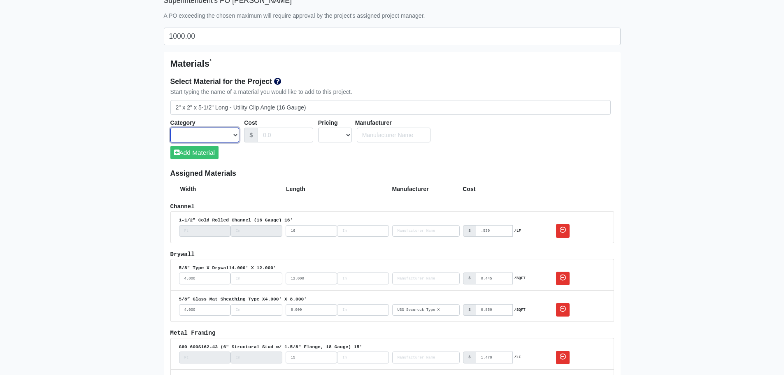
click at [236, 132] on select "Acoustical Ceilings Baffles and Blades Caulk Channel Clean Up Clouds & Canopies…" at bounding box center [204, 135] width 69 height 15
click at [170, 128] on select "Acoustical Ceilings Baffles and Blades Caulk Channel Clean Up Clouds & Canopies…" at bounding box center [204, 135] width 69 height 15
click at [272, 139] on input "Cost" at bounding box center [286, 135] width 56 height 15
click at [331, 134] on select "UNIT MLF LF MSQFT SQFT" at bounding box center [335, 135] width 34 height 15
click at [318, 128] on select "UNIT MLF LF MSQFT SQFT" at bounding box center [335, 135] width 34 height 15
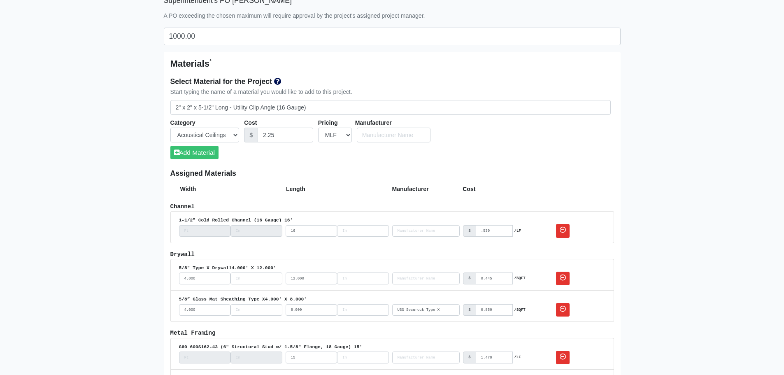
click at [362, 160] on div "Select Material for the Project Start typing the name of a material you would l…" at bounding box center [392, 120] width 444 height 97
click at [326, 137] on select "UNIT MLF LF MSQFT SQFT" at bounding box center [335, 135] width 34 height 15
click at [318, 128] on select "UNIT MLF LF MSQFT SQFT" at bounding box center [335, 135] width 34 height 15
click at [288, 157] on div "Select Material for the Project Start typing the name of a material you would l…" at bounding box center [392, 120] width 444 height 97
click at [210, 149] on button "Add Material" at bounding box center [194, 153] width 48 height 14
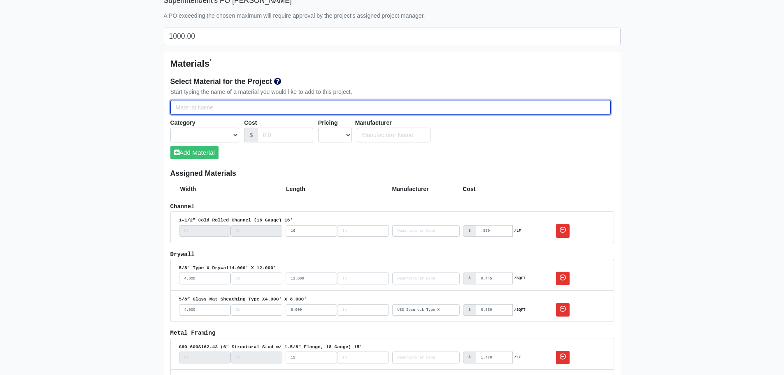
click at [199, 111] on input "Select Team Members for the Project" at bounding box center [390, 107] width 441 height 15
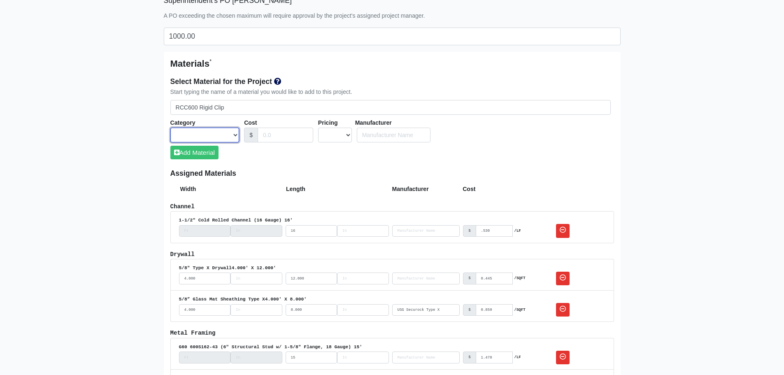
click at [211, 131] on select "Acoustical Ceilings Baffles and Blades Caulk Channel Clean Up Clouds & Canopies…" at bounding box center [204, 135] width 69 height 15
click at [170, 128] on select "Acoustical Ceilings Baffles and Blades Caulk Channel Clean Up Clouds & Canopies…" at bounding box center [204, 135] width 69 height 15
click at [289, 138] on input "Cost" at bounding box center [286, 135] width 56 height 15
click at [337, 134] on select "UNIT MLF LF MSQFT SQFT" at bounding box center [335, 135] width 34 height 15
click at [318, 128] on select "UNIT MLF LF MSQFT SQFT" at bounding box center [335, 135] width 34 height 15
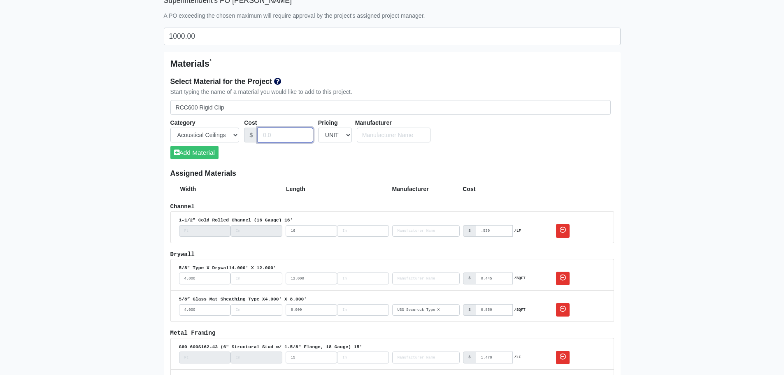
click at [290, 140] on input "Cost" at bounding box center [286, 135] width 56 height 15
click at [286, 158] on div "Select Material for the Project Start typing the name of a material you would l…" at bounding box center [392, 120] width 444 height 97
click at [373, 135] on input "Select Team Members for the Project" at bounding box center [394, 135] width 74 height 15
click at [378, 148] on li "Marino\WARE" at bounding box center [393, 150] width 73 height 15
click at [209, 151] on button "Add Material" at bounding box center [194, 153] width 48 height 14
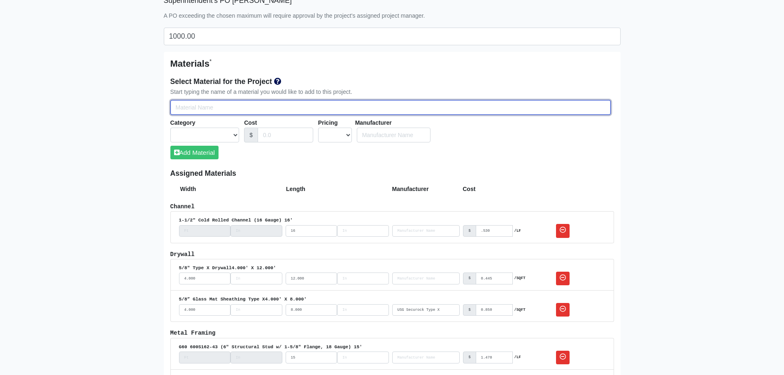
click at [219, 109] on input "Select Team Members for the Project" at bounding box center [390, 107] width 441 height 15
click at [218, 105] on input "Select Team Members for the Project" at bounding box center [390, 107] width 441 height 15
drag, startPoint x: 224, startPoint y: 106, endPoint x: 163, endPoint y: 110, distance: 61.5
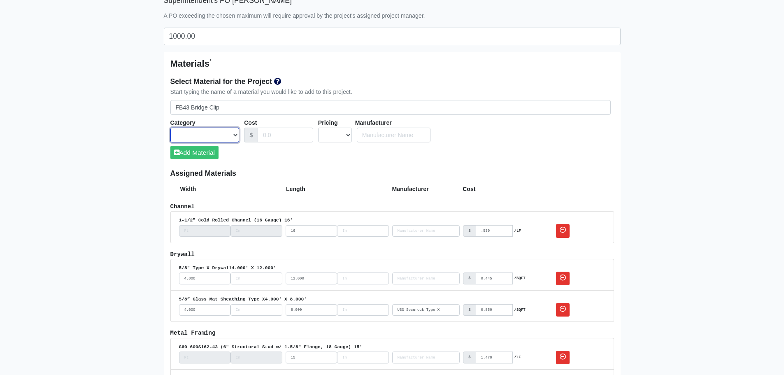
click at [229, 132] on select "Acoustical Ceilings Baffles and Blades Caulk Channel Clean Up Clouds & Canopies…" at bounding box center [204, 135] width 69 height 15
click at [170, 128] on select "Acoustical Ceilings Baffles and Blades Caulk Channel Clean Up Clouds & Canopies…" at bounding box center [204, 135] width 69 height 15
click at [292, 137] on input "Cost" at bounding box center [286, 135] width 56 height 15
click at [263, 135] on input "63" at bounding box center [286, 135] width 56 height 15
click at [313, 155] on div "Select Material for the Project Start typing the name of a material you would l…" at bounding box center [392, 120] width 444 height 97
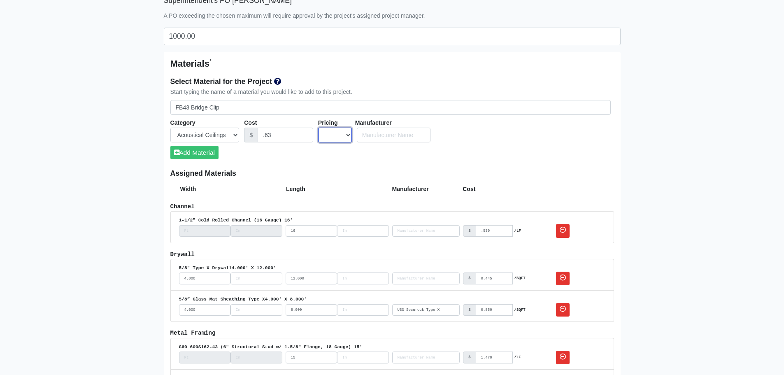
click at [337, 139] on select "UNIT MLF LF MSQFT SQFT" at bounding box center [335, 135] width 34 height 15
click at [318, 128] on select "UNIT MLF LF MSQFT SQFT" at bounding box center [335, 135] width 34 height 15
click at [384, 138] on input "Select Team Members for the Project" at bounding box center [394, 135] width 74 height 15
click at [396, 148] on li "ClarkDietrich" at bounding box center [393, 150] width 73 height 15
click at [185, 152] on button "Add Material" at bounding box center [194, 153] width 48 height 14
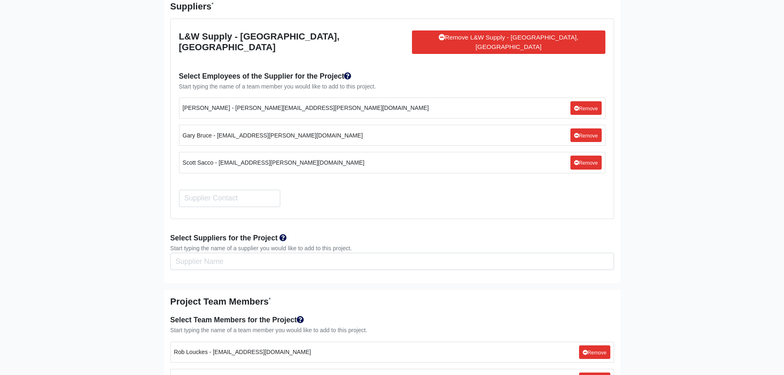
scroll to position [1510, 0]
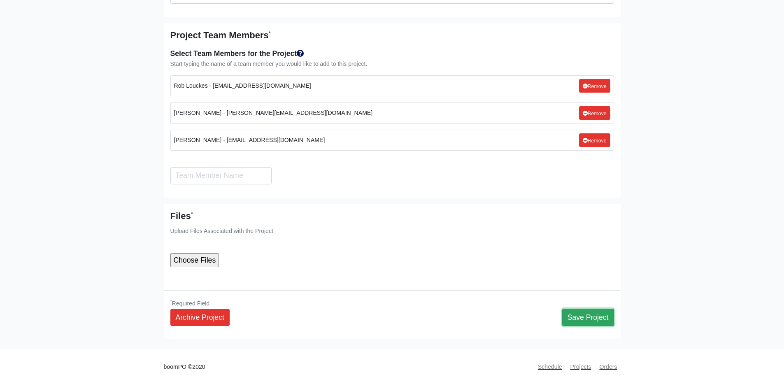
click at [609, 309] on button "Save Project" at bounding box center [588, 317] width 52 height 17
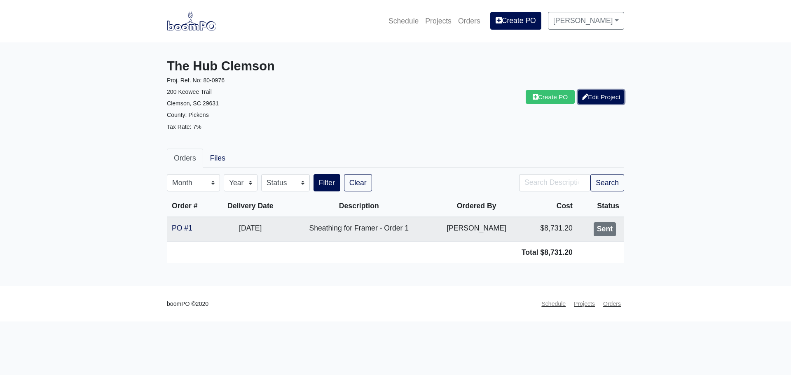
click at [596, 98] on link "Edit Project" at bounding box center [601, 97] width 46 height 14
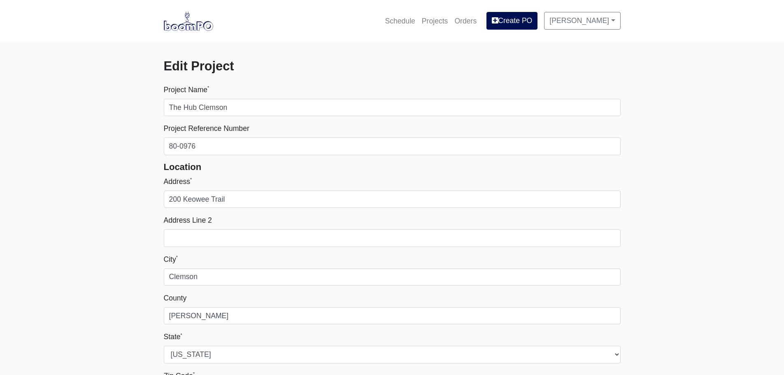
select select
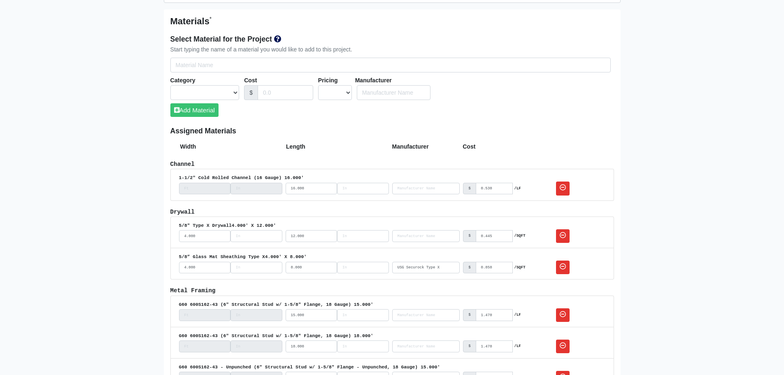
scroll to position [371, 0]
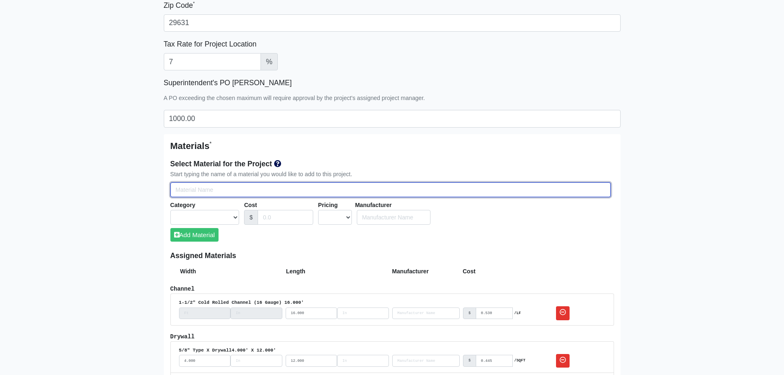
click at [199, 189] on input "Select Team Members for the Project" at bounding box center [390, 189] width 441 height 15
type input "6"
select select
type input "60"
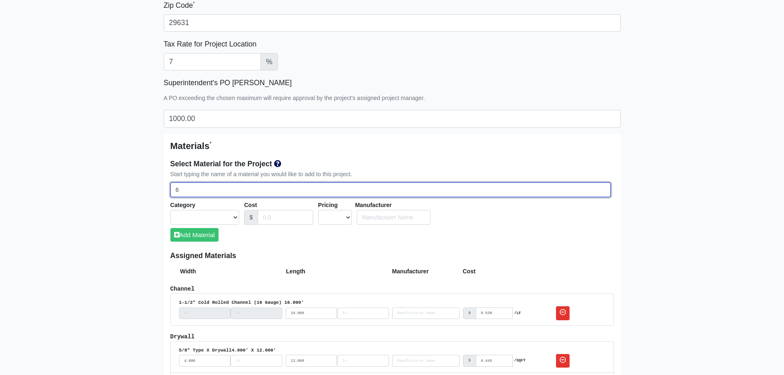
select select
type input "600"
select select
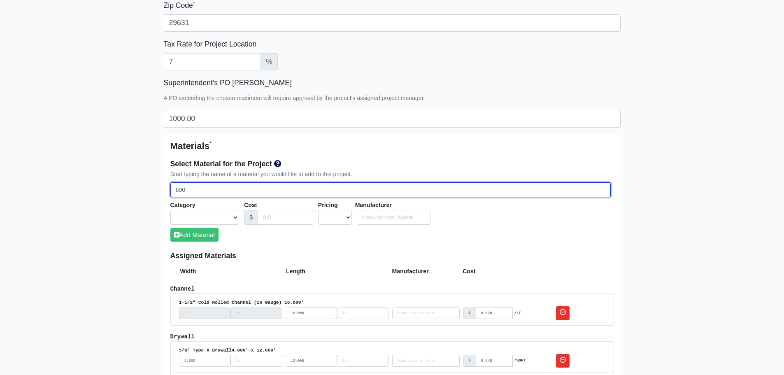
select select
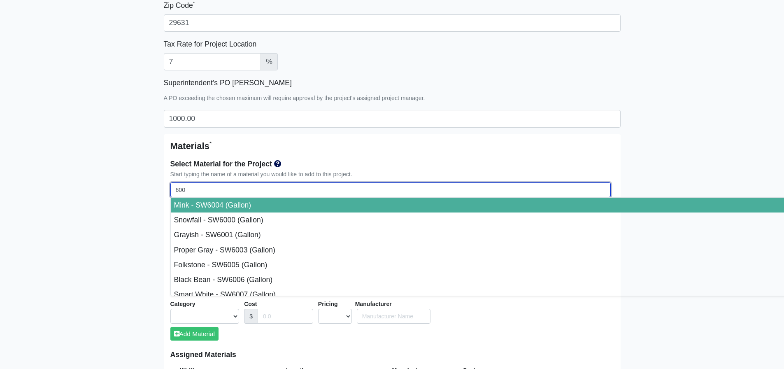
type input "60"
select select
type input "6"
select select
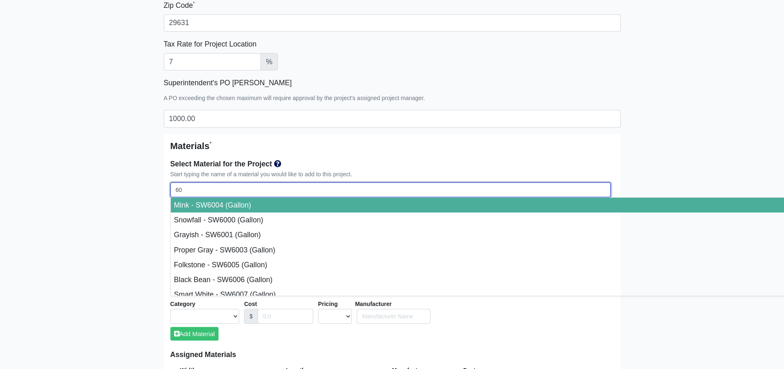
select select
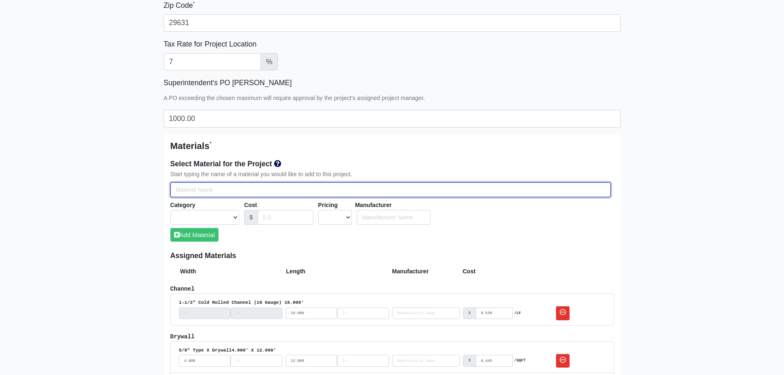
type input "G"
select select
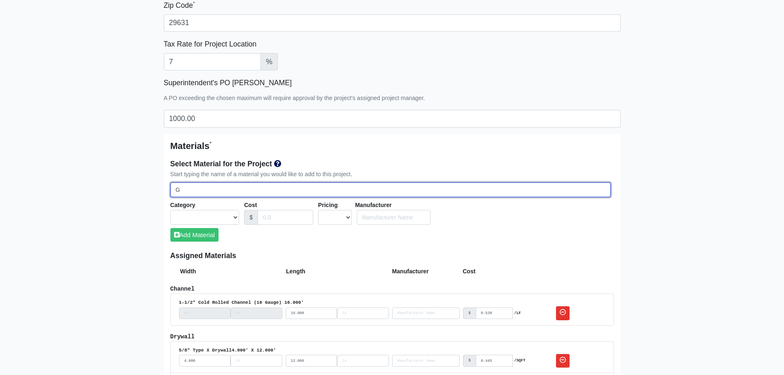
type input "G6"
select select
type input "G60"
select select
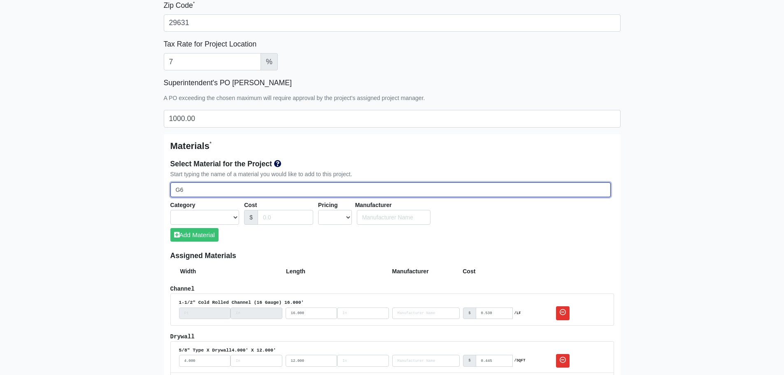
select select
type input "G60"
select select
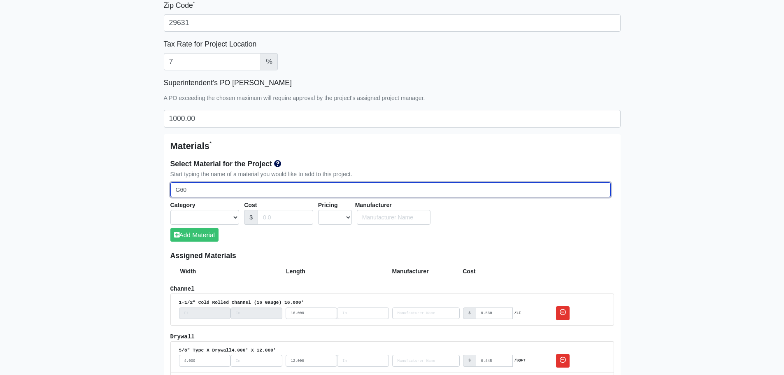
select select
type input "G60 6"
select select
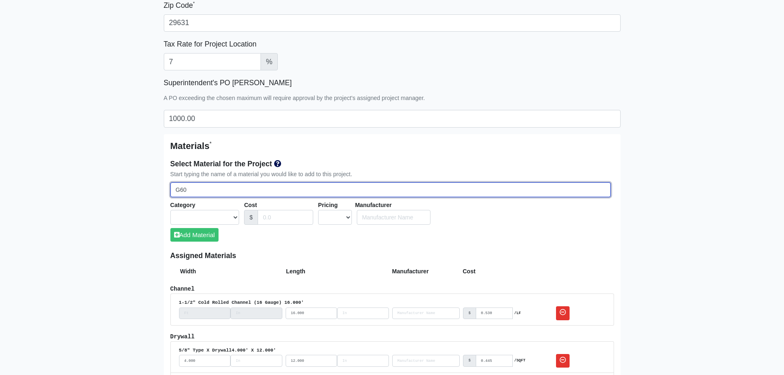
select select
type input "G60 60"
select select
type input "G60 600"
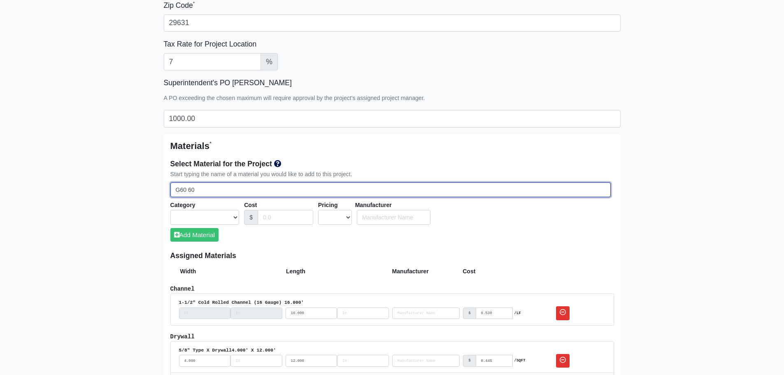
select select
type input "G60 600S"
select select
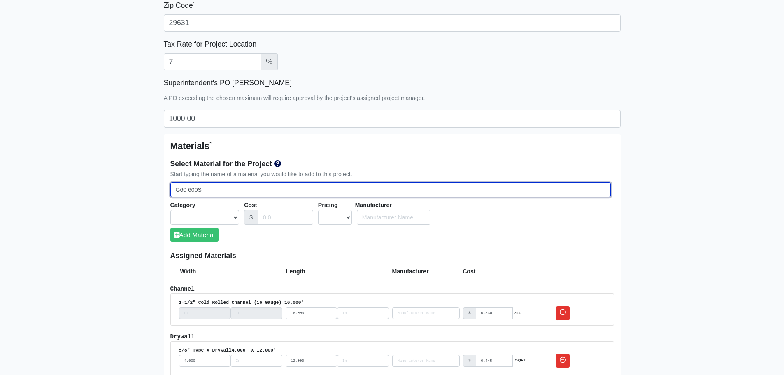
select select
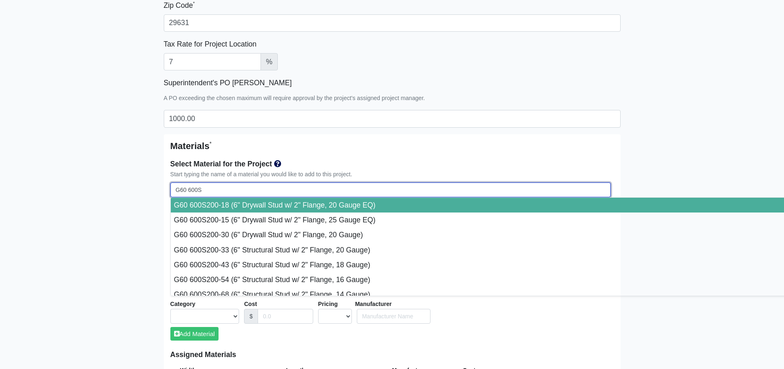
type input "G60 600S1"
select select
type input "G60 600S16"
select select
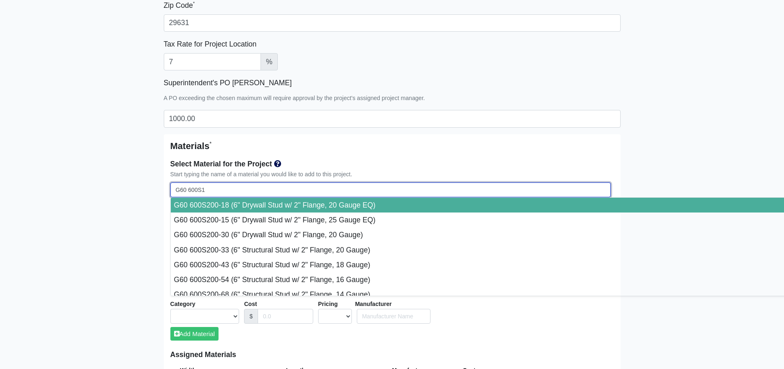
select select
type input "G60 600S162"
select select
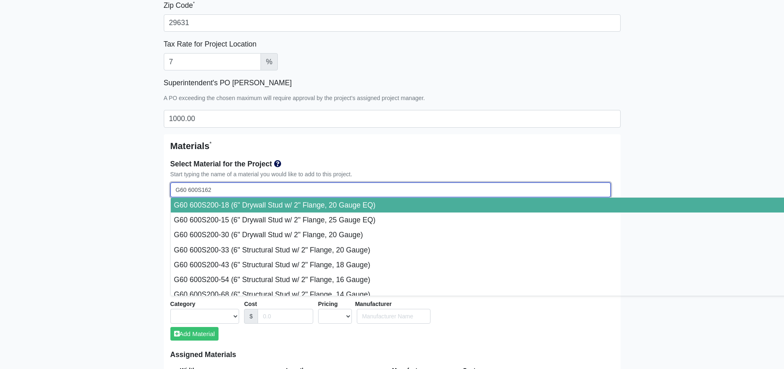
select select
type input "G60 600S162-"
select select
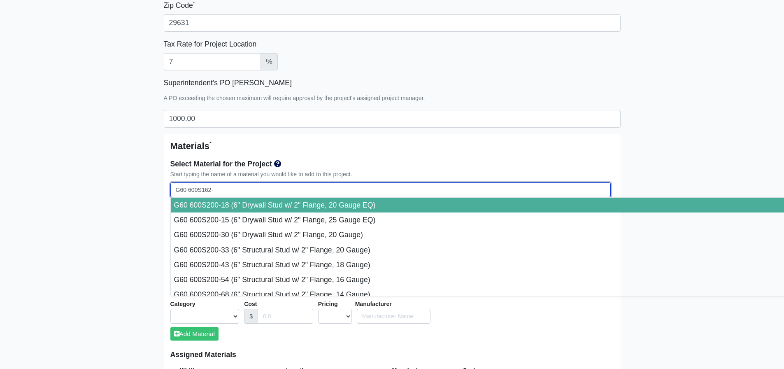
select select
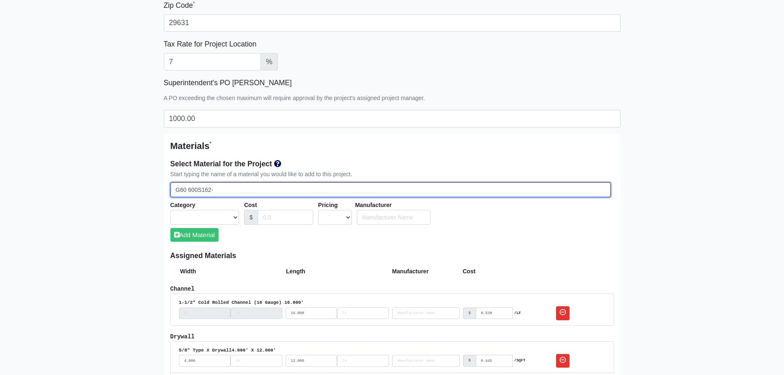
type input "G60 600S162-4"
select select
type input "G60 600S162-43"
select select
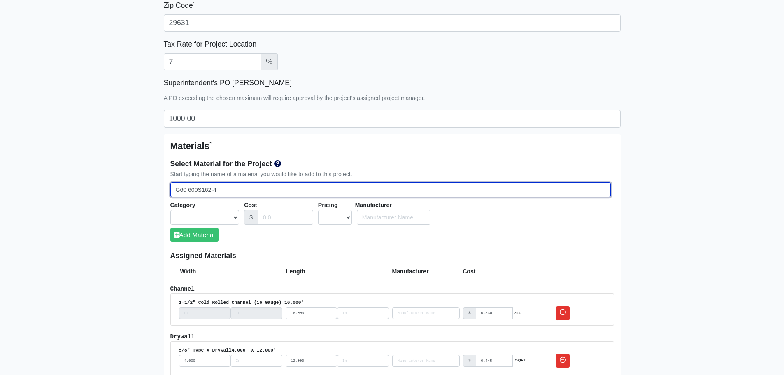
select select
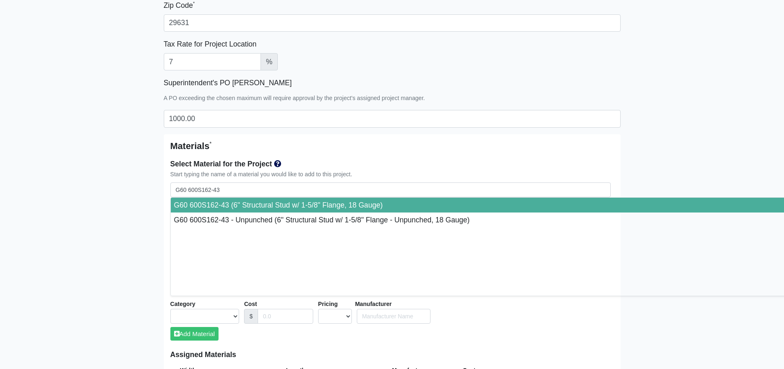
type input "G60 600S162-43 (6" Structural Stud w/ 1-5/8" Flange, 18 Gauge)"
select select "[object Object]"
select select "1"
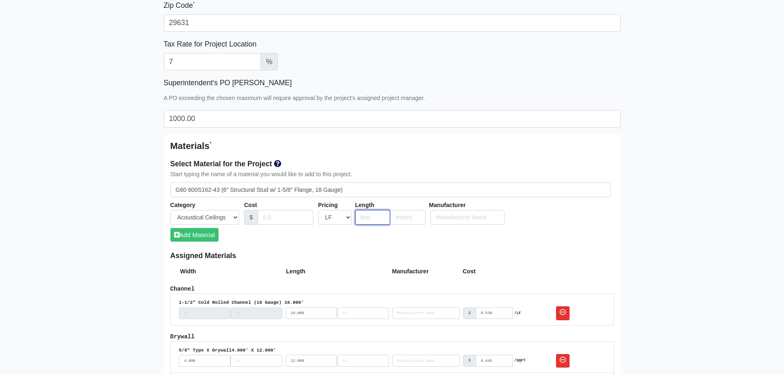
click at [371, 217] on input "number" at bounding box center [372, 217] width 35 height 15
type input "11"
click at [308, 246] on div "Select Material for the Project Start typing the name of a material you would l…" at bounding box center [392, 203] width 444 height 97
click at [267, 215] on input "Cost" at bounding box center [286, 217] width 56 height 15
click at [273, 221] on input "Cost" at bounding box center [286, 217] width 56 height 15
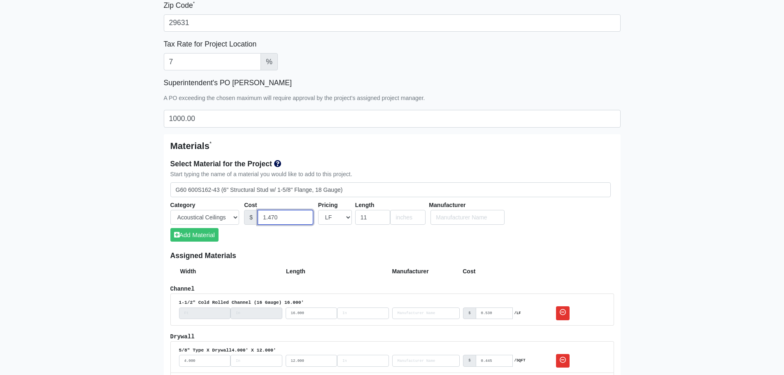
type input "1.470"
click at [335, 240] on div "Select Material for the Project Start typing the name of a material you would l…" at bounding box center [392, 203] width 444 height 97
click at [195, 231] on button "Add Material" at bounding box center [194, 235] width 48 height 14
select select
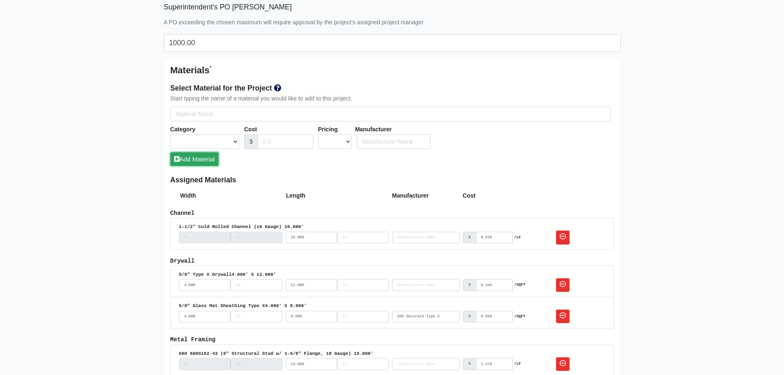
scroll to position [453, 0]
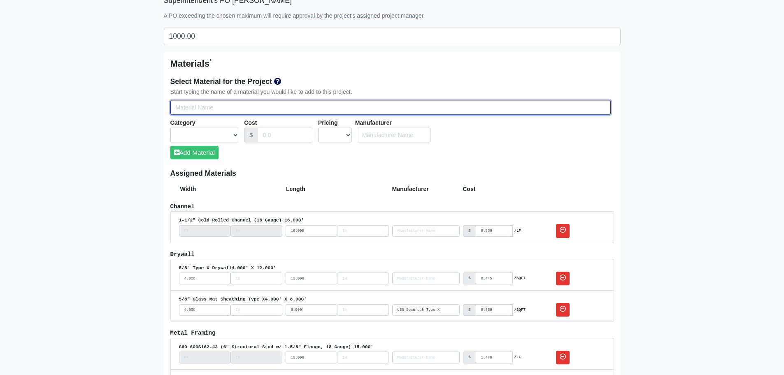
click at [190, 108] on input "Select Team Members for the Project" at bounding box center [390, 107] width 441 height 15
click at [219, 110] on input "Select Team Members for the Project" at bounding box center [390, 107] width 441 height 15
type input "G"
select select
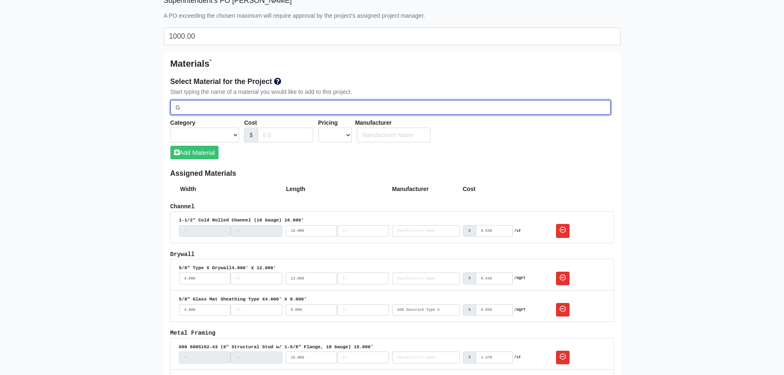
type input "G6"
select select
type input "G60"
select select
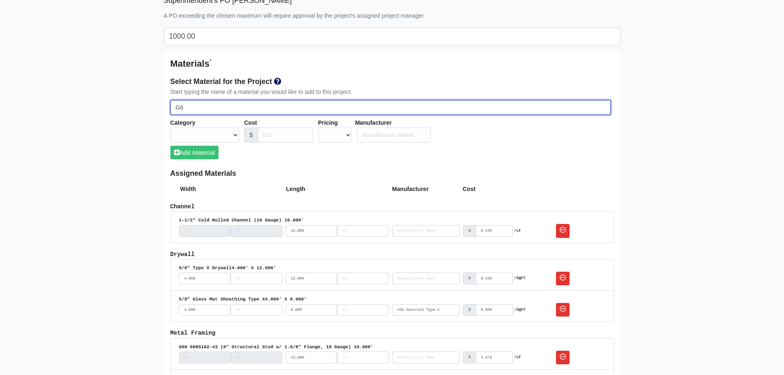
select select
type input "G60"
select select
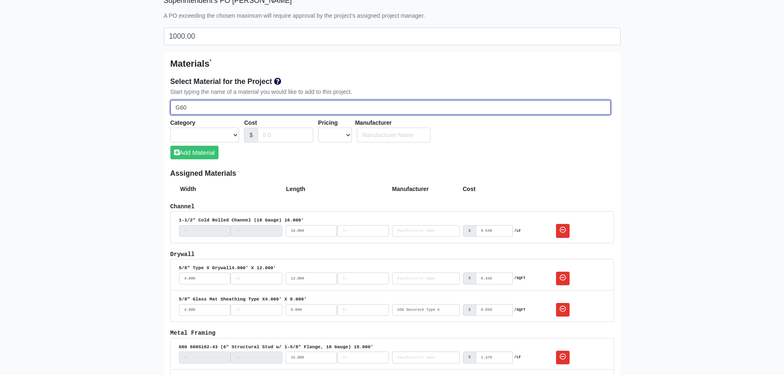
select select
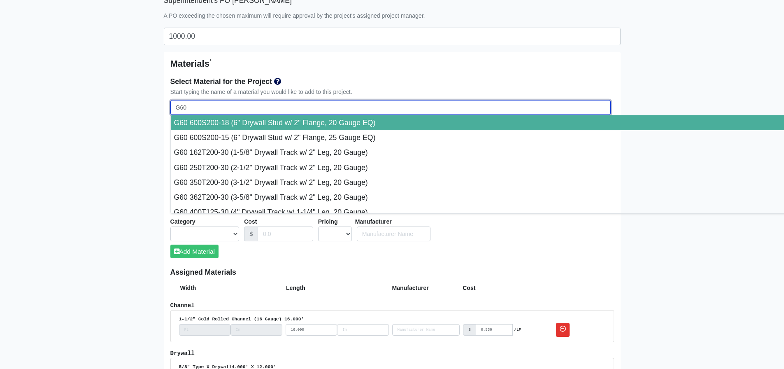
type input "G60 6"
select select
type input "G60 60"
select select
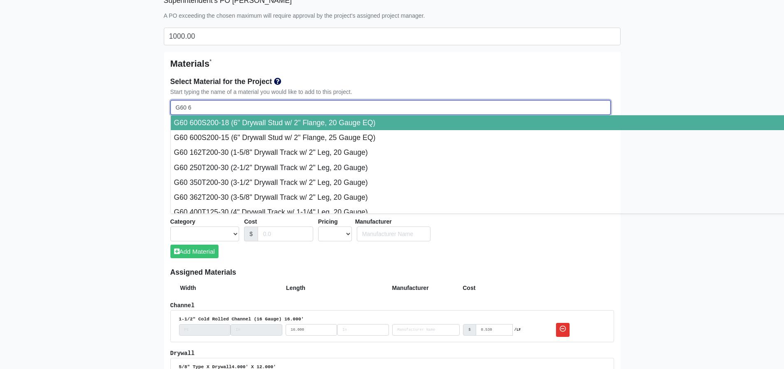
select select
type input "G60 600"
select select
type input "G60 600S"
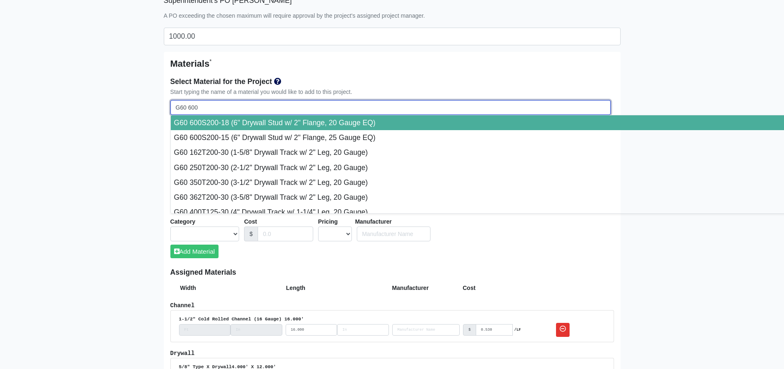
select select
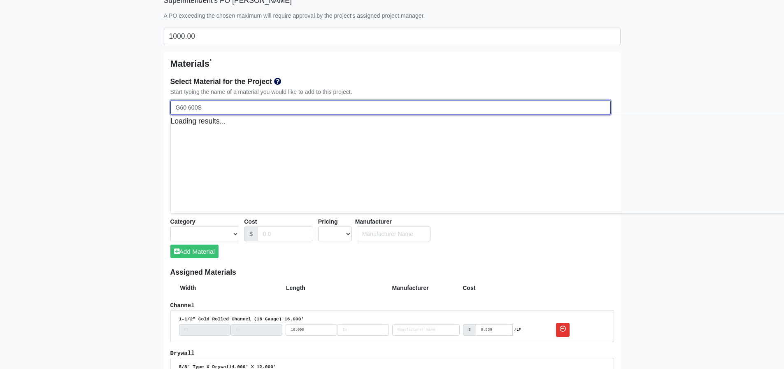
select select
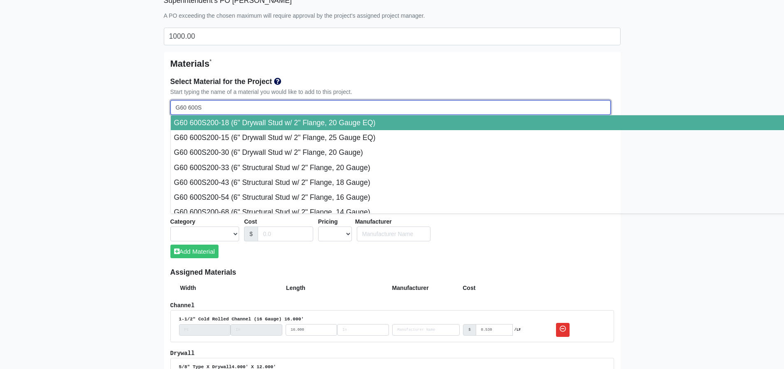
type input "G60 600S1"
select select
type input "G60 600S16"
select select
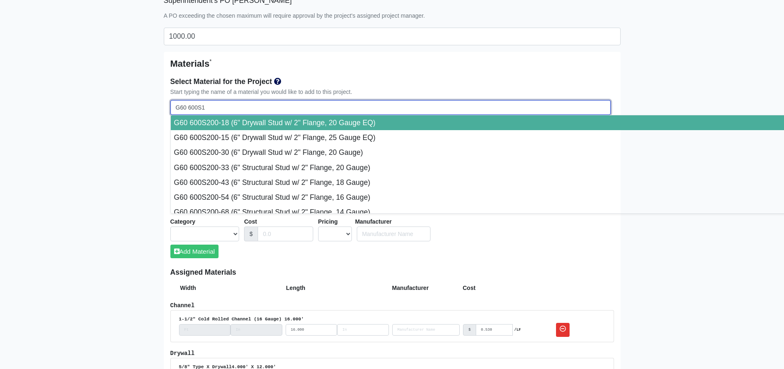
select select
type input "G60 600S162"
select select
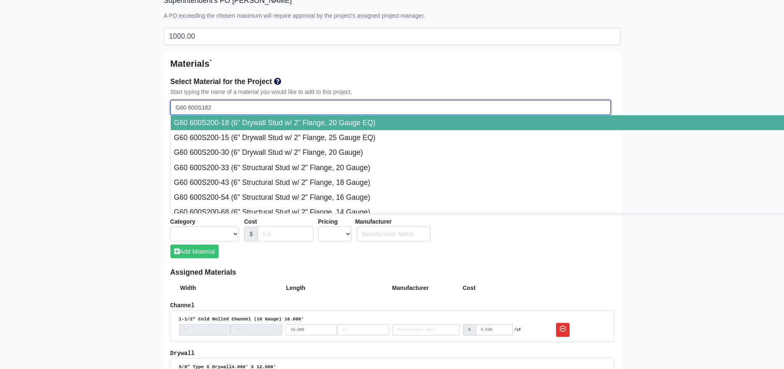
select select
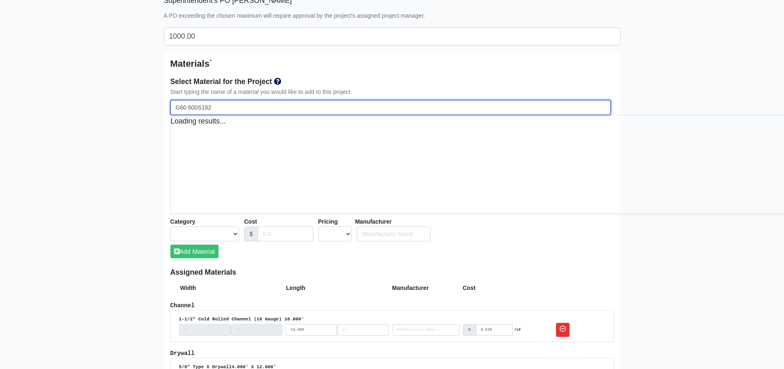
select select
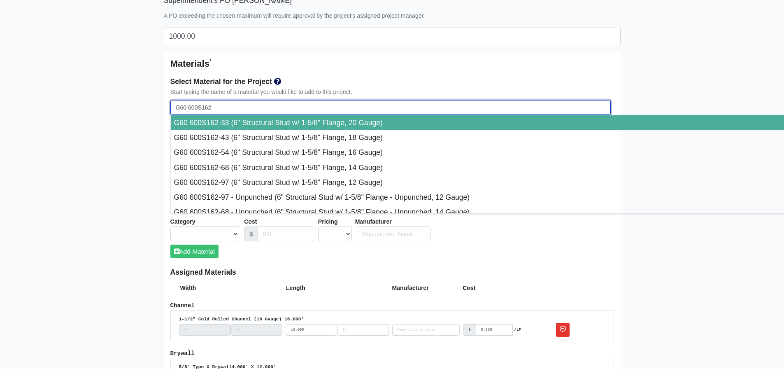
type input "G60 600S162-"
select select
type input "G60 600S162-4"
select select
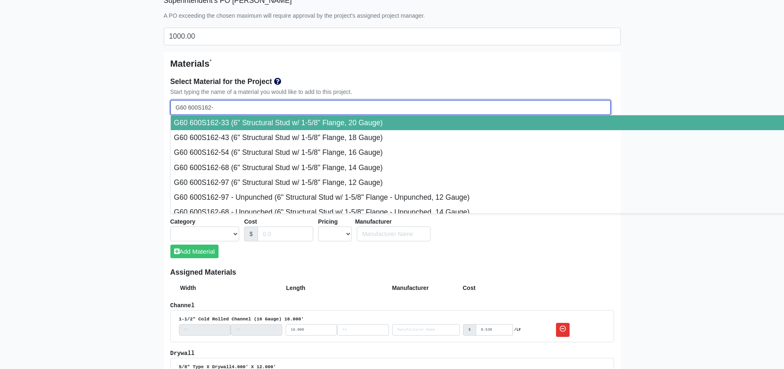
select select
type input "G60 600S162-43"
select select
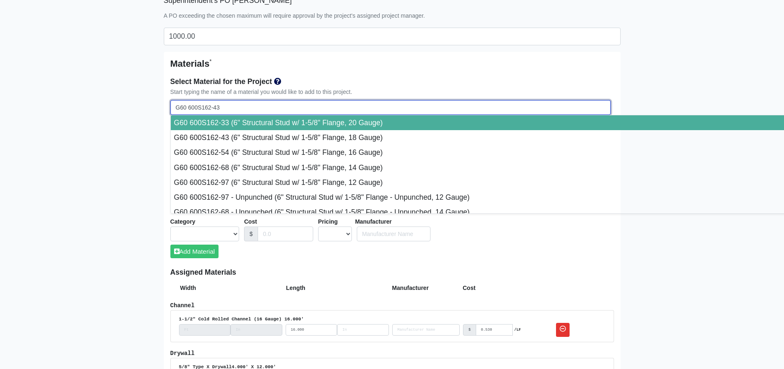
select select
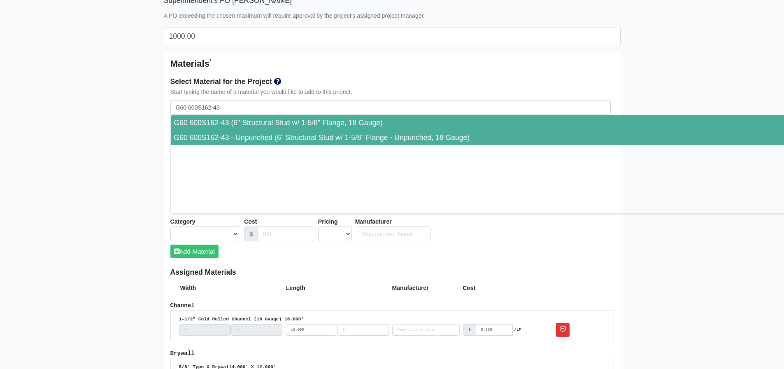
type input "G60 600S162-43 - Unpunched (6" Structural Stud w/ 1-5/8" Flange - Unpunched, 18…"
select select "[object Object]"
select select "1"
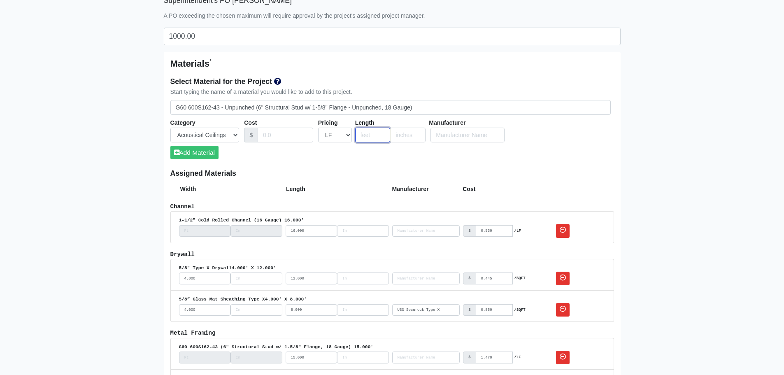
click at [365, 133] on input "number" at bounding box center [372, 135] width 35 height 15
type input "11"
click at [263, 136] on input "Cost" at bounding box center [286, 135] width 56 height 15
type input "1.470"
click at [256, 172] on h6 "Assigned Materials" at bounding box center [392, 173] width 444 height 9
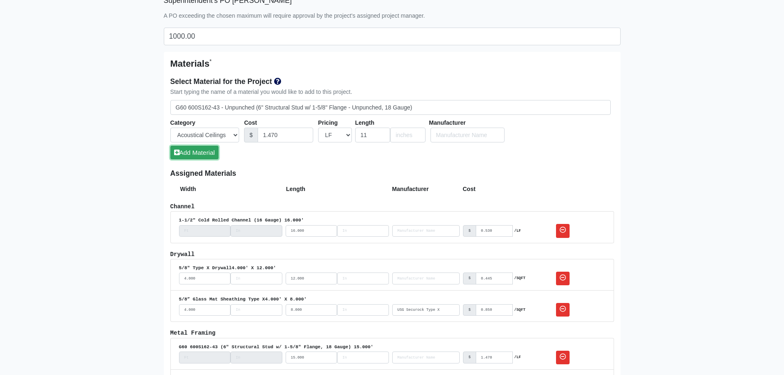
click at [188, 152] on button "Add Material" at bounding box center [194, 153] width 48 height 14
select select
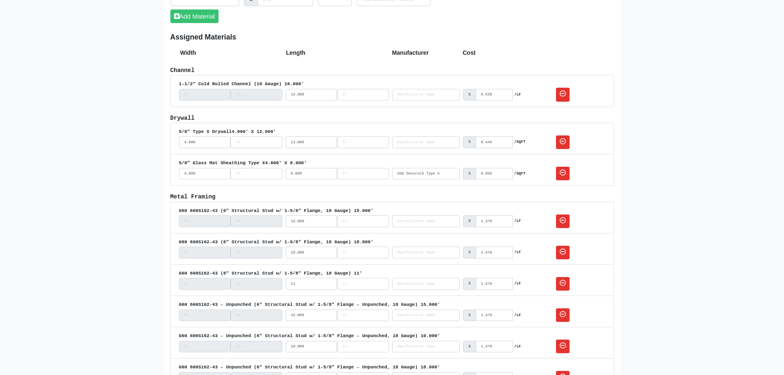
scroll to position [741, 0]
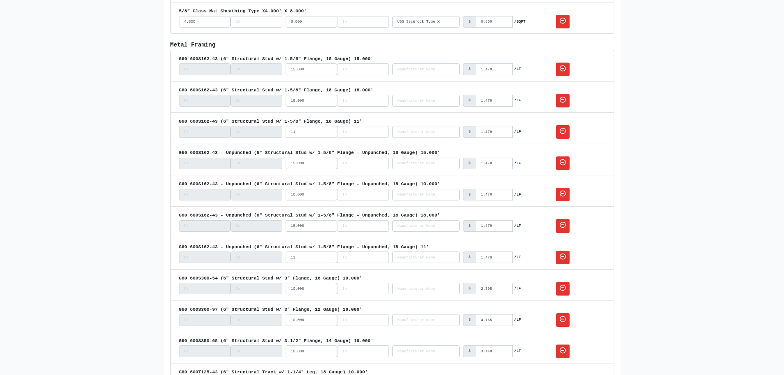
click at [138, 231] on main "Edit Project Project Name * The Hub Clemson Project Reference Number 80-0976 Lo…" at bounding box center [392, 240] width 784 height 1879
select select
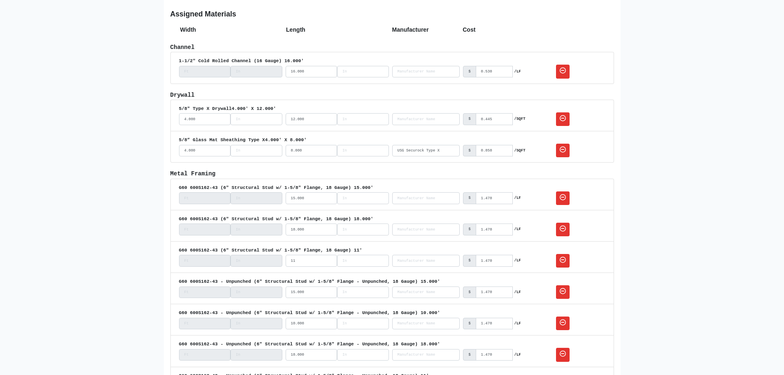
scroll to position [832, 0]
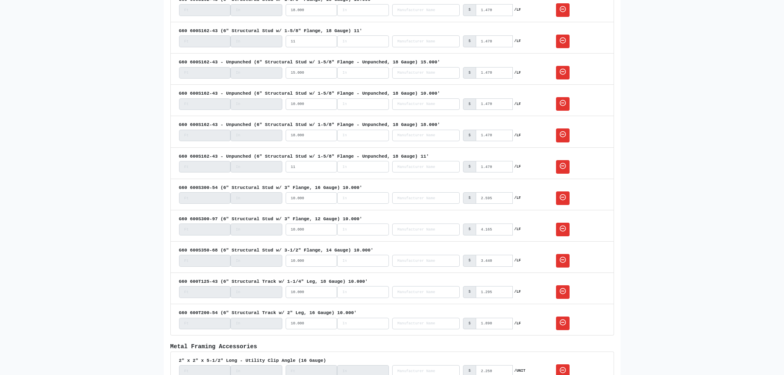
click at [114, 106] on main "Edit Project Project Name * The Hub Clemson Project Reference Number 80-0976 Lo…" at bounding box center [392, 150] width 784 height 1879
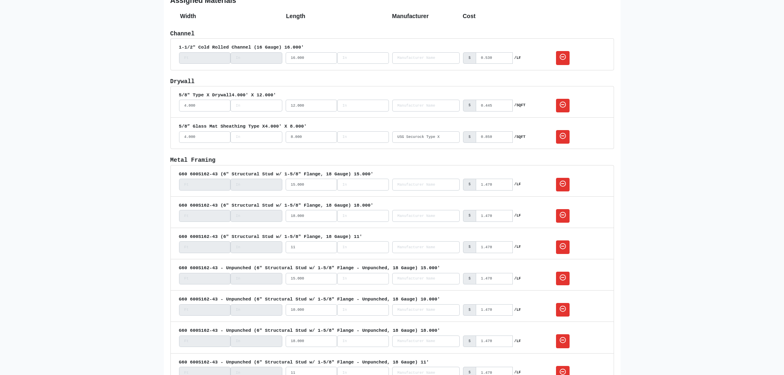
scroll to position [461, 0]
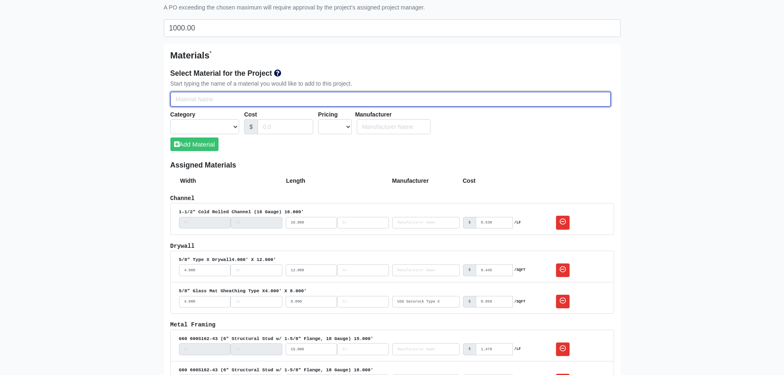
click at [250, 99] on input "Select Team Members for the Project" at bounding box center [390, 99] width 441 height 15
type input "G"
select select
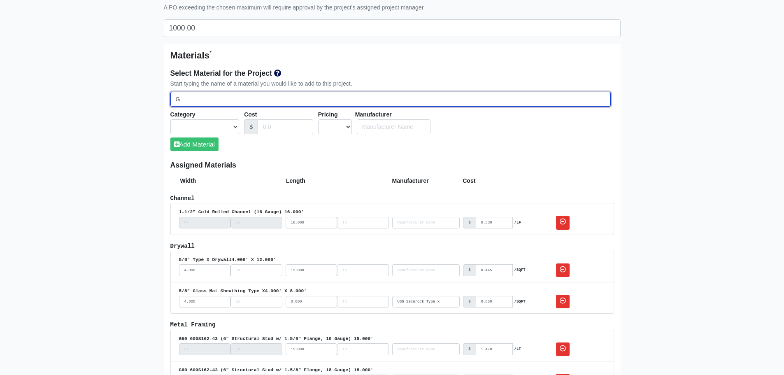
select select
type input "G6"
select select
type input "G60"
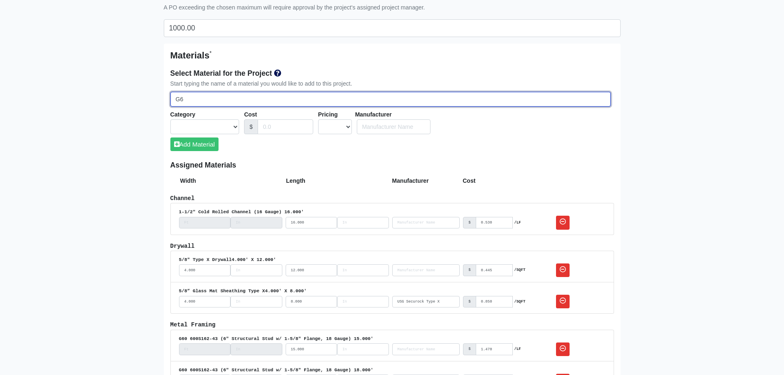
select select
type input "G60"
select select
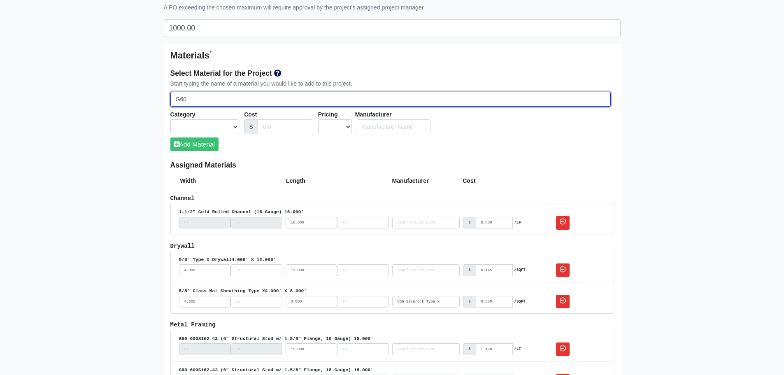
select select
type input "G60 6"
select select
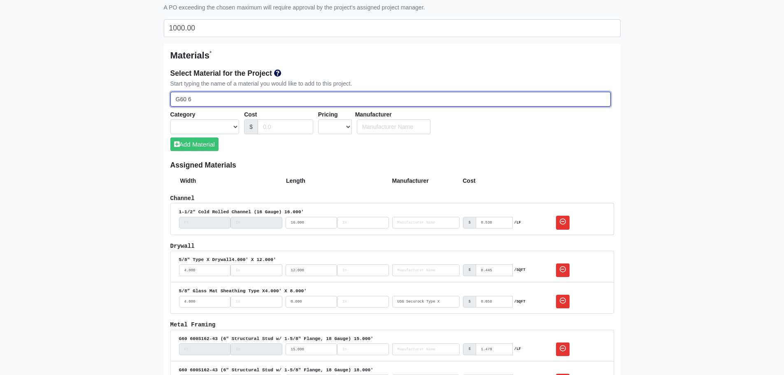
select select
type input "G60 60"
select select
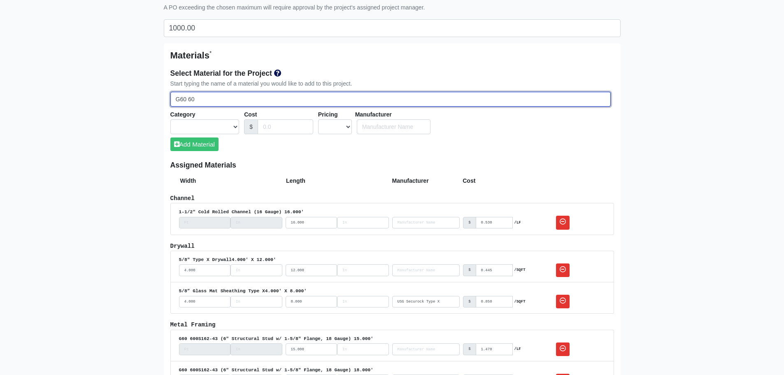
type input "G60 600"
select select
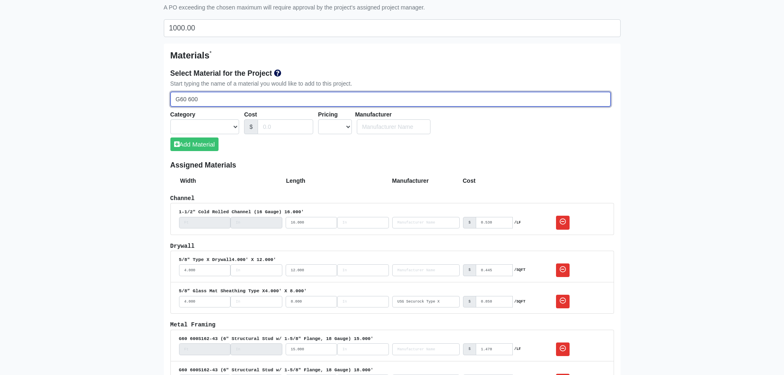
type input "G60 600S"
select select
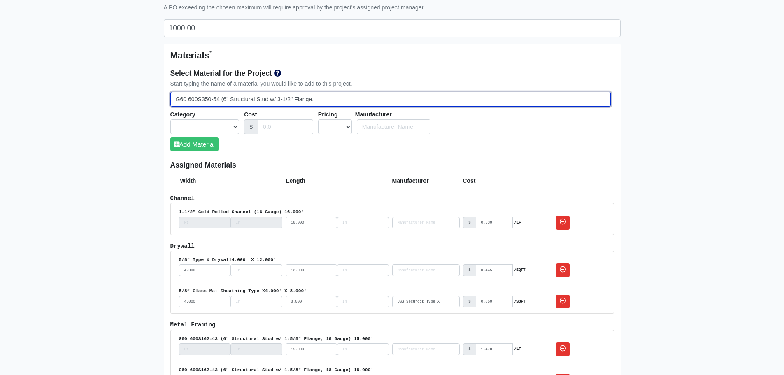
click at [317, 98] on input "G60 600S350-54 (6" Structural Stud w/ 3-1/2" Flange," at bounding box center [390, 99] width 441 height 15
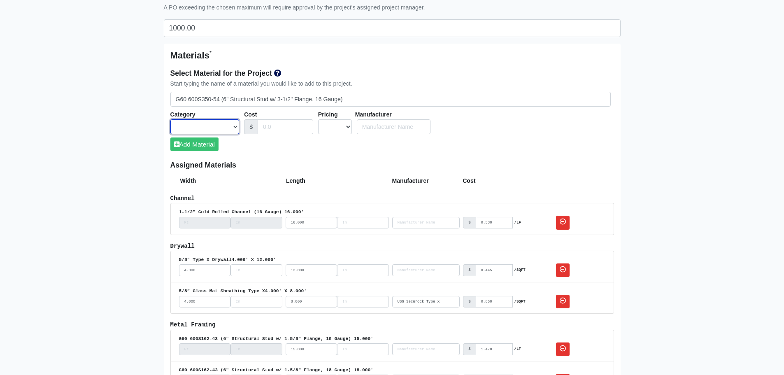
click at [229, 125] on select "Acoustical Ceilings Baffles and Blades Caulk Channel Clean Up Clouds & Canopies…" at bounding box center [204, 126] width 69 height 15
click at [170, 119] on select "Acoustical Ceilings Baffles and Blades Caulk Channel Clean Up Clouds & Canopies…" at bounding box center [204, 126] width 69 height 15
click at [340, 127] on select "UNIT MLF LF MSQFT SQFT" at bounding box center [335, 126] width 34 height 15
click at [318, 119] on select "UNIT MLF LF MSQFT SQFT" at bounding box center [335, 126] width 34 height 15
click at [367, 128] on input "number" at bounding box center [372, 126] width 35 height 15
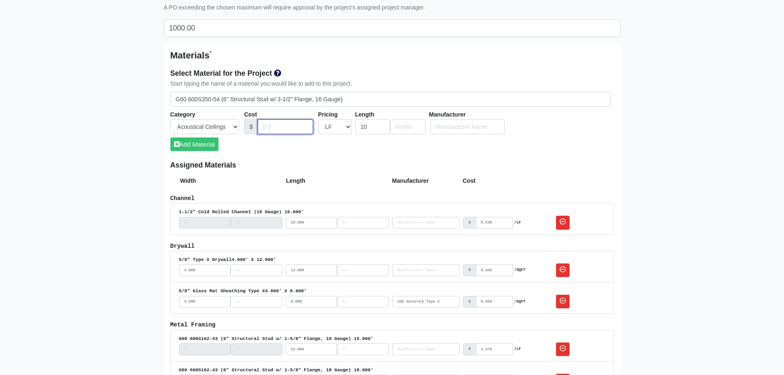
click at [289, 130] on input "Cost" at bounding box center [286, 126] width 56 height 15
click at [266, 126] on input "Cost" at bounding box center [286, 126] width 56 height 15
click at [190, 145] on button "Add Material" at bounding box center [194, 145] width 48 height 14
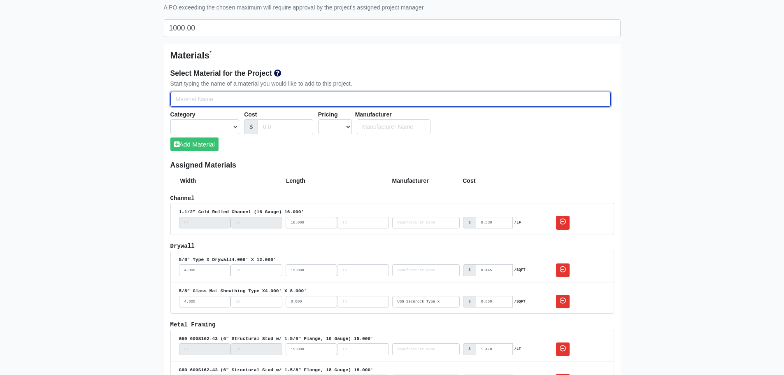
click at [187, 104] on input "Select Team Members for the Project" at bounding box center [390, 99] width 441 height 15
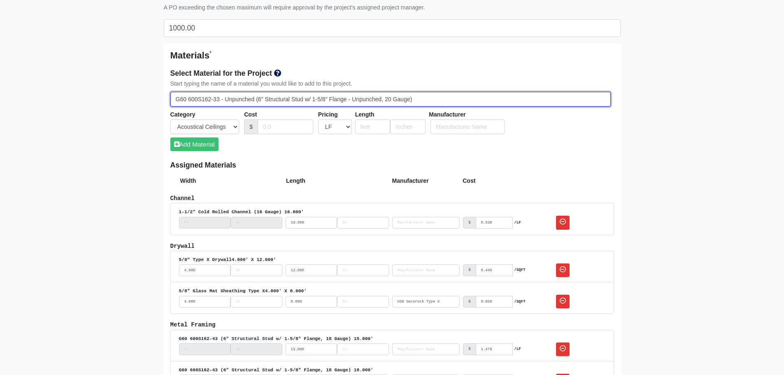
drag, startPoint x: 212, startPoint y: 99, endPoint x: 203, endPoint y: 100, distance: 8.7
click at [203, 100] on input "G60 600S162-33 - Unpunched (6" Structural Stud w/ 1-5/8" Flange - Unpunched, 20…" at bounding box center [390, 99] width 441 height 15
click at [219, 100] on input "G60 600S350-33 - Unpunched (6" Structural Stud w/ 1-5/8" Flange - Unpunched, 20…" at bounding box center [390, 99] width 441 height 15
click at [411, 99] on input "G60 600S350-54 - Unpunched (6" Structural Stud w/ 1-5/8" Flange - Unpunched, 20…" at bounding box center [390, 99] width 441 height 15
drag, startPoint x: 390, startPoint y: 99, endPoint x: 385, endPoint y: 99, distance: 4.9
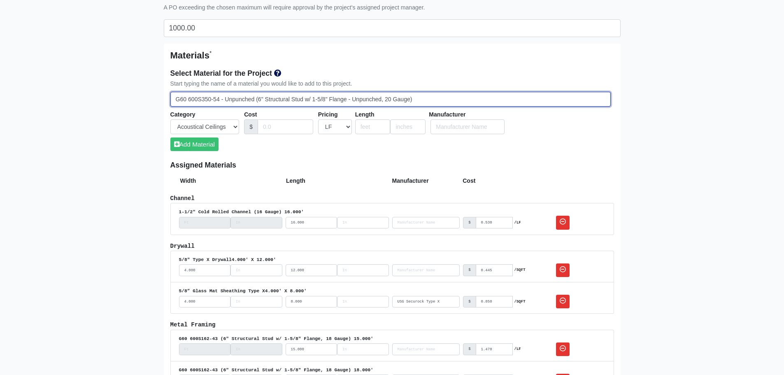
click at [385, 99] on input "G60 600S350-54 - Unpunched (6" Structural Stud w/ 1-5/8" Flange - Unpunched, 20…" at bounding box center [390, 99] width 441 height 15
drag, startPoint x: 325, startPoint y: 99, endPoint x: 314, endPoint y: 99, distance: 11.5
click at [314, 99] on input "G60 600S350-54 - Unpunched (6" Structural Stud w/ 1-5/8" Flange - Unpunched, 16…" at bounding box center [390, 99] width 441 height 15
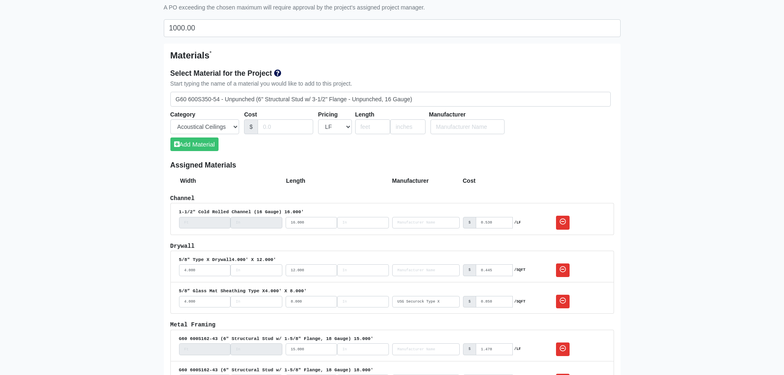
click at [309, 155] on div "Select Material for the Project Start typing the name of a material you would l…" at bounding box center [392, 112] width 444 height 97
click at [280, 128] on input "Cost" at bounding box center [286, 126] width 56 height 15
click at [361, 124] on input "number" at bounding box center [372, 126] width 35 height 15
click at [336, 148] on div "Select Material for the Project Start typing the name of a material you would l…" at bounding box center [392, 112] width 444 height 97
click at [186, 147] on button "Add Material" at bounding box center [194, 145] width 48 height 14
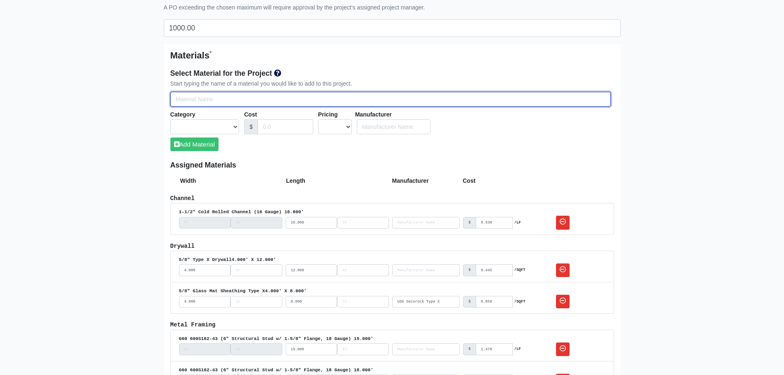
click at [199, 102] on input "Select Team Members for the Project" at bounding box center [390, 99] width 441 height 15
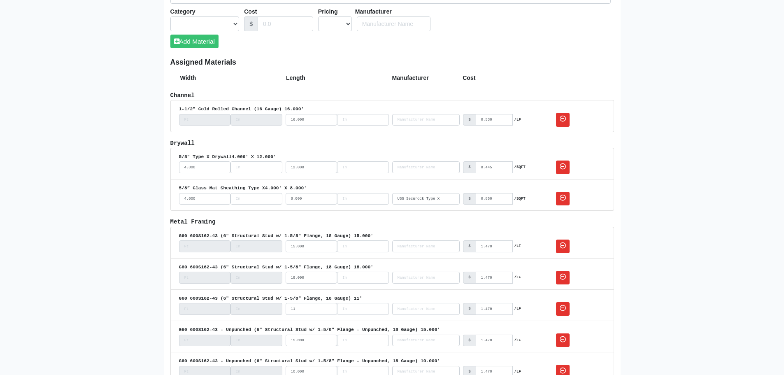
scroll to position [536, 0]
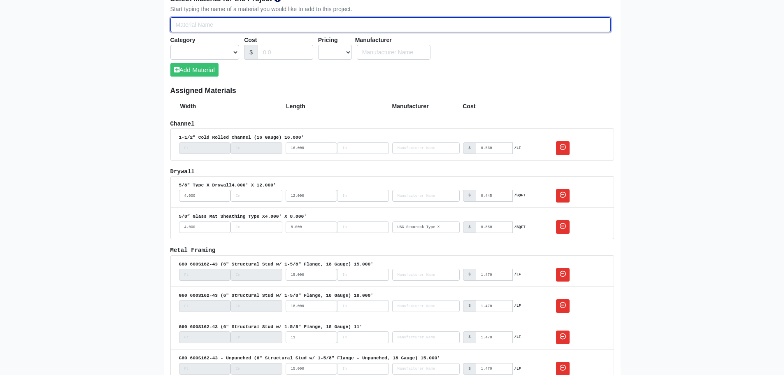
click at [200, 26] on input "Select Team Members for the Project" at bounding box center [390, 24] width 441 height 15
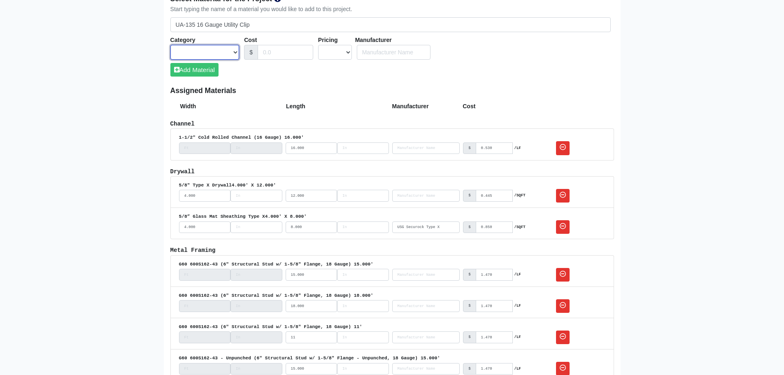
click at [200, 48] on select "Acoustical Ceilings Baffles and Blades Caulk Channel Clean Up Clouds & Canopies…" at bounding box center [204, 52] width 69 height 15
click at [170, 45] on select "Acoustical Ceilings Baffles and Blades Caulk Channel Clean Up Clouds & Canopies…" at bounding box center [204, 52] width 69 height 15
drag, startPoint x: 326, startPoint y: 51, endPoint x: 324, endPoint y: 58, distance: 7.2
click at [326, 51] on select "UNIT MLF LF MSQFT SQFT" at bounding box center [335, 52] width 34 height 15
click at [318, 45] on select "UNIT MLF LF MSQFT SQFT" at bounding box center [335, 52] width 34 height 15
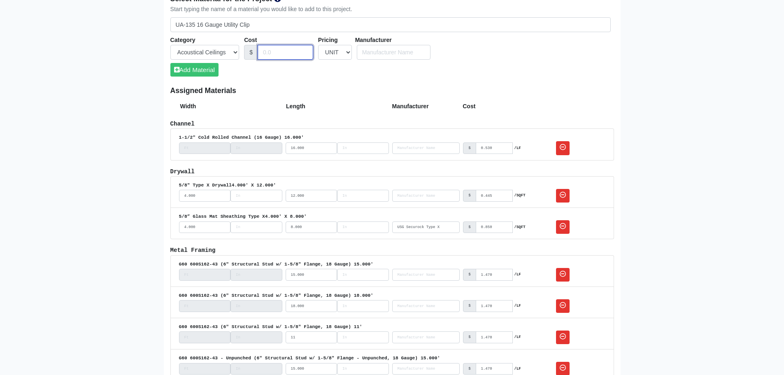
click at [278, 54] on input "Cost" at bounding box center [286, 52] width 56 height 15
click at [350, 82] on div "Select Material for the Project Start typing the name of a material you would l…" at bounding box center [392, 38] width 444 height 97
click at [365, 49] on input "Select Team Members for the Project" at bounding box center [394, 52] width 74 height 15
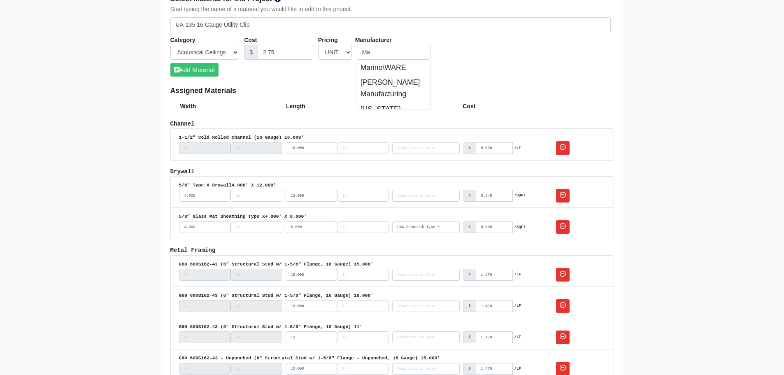
click at [385, 61] on li "Marino\WARE" at bounding box center [393, 67] width 73 height 15
click at [352, 70] on div "Select Material for the Project Start typing the name of a material you would l…" at bounding box center [392, 38] width 444 height 97
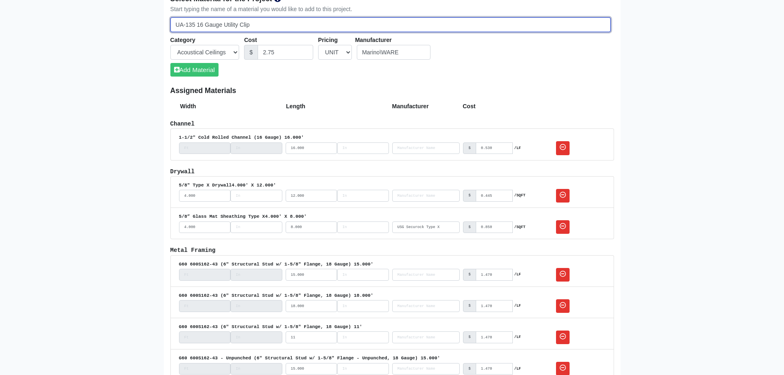
click at [198, 25] on input "UA-135 16 Gauge Utility Clip" at bounding box center [390, 24] width 441 height 15
drag, startPoint x: 222, startPoint y: 25, endPoint x: 198, endPoint y: 25, distance: 23.1
click at [198, 25] on input "UA-135 16 Gauge Utility Clip" at bounding box center [390, 24] width 441 height 15
click at [238, 28] on input "UA-135 Utility Clip" at bounding box center [390, 24] width 441 height 15
click at [194, 25] on input "UA-135 Utility Clip (16 Gauge)" at bounding box center [390, 24] width 441 height 15
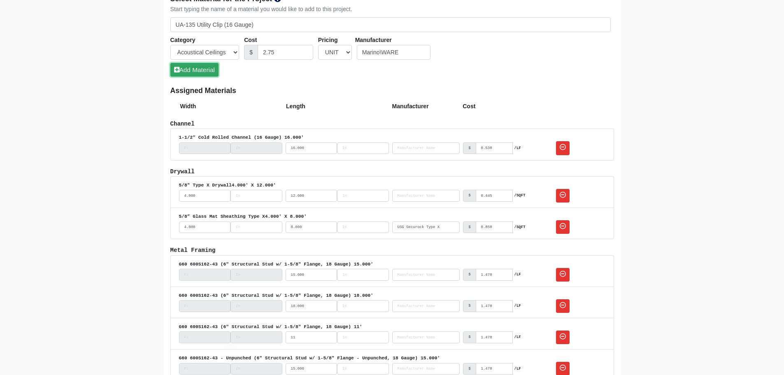
click at [201, 69] on button "Add Material" at bounding box center [194, 70] width 48 height 14
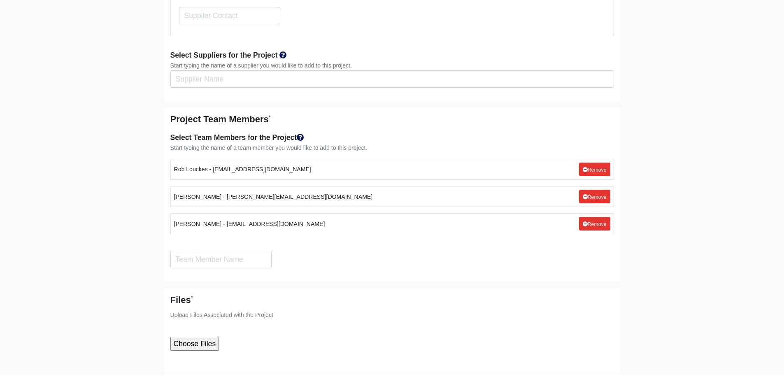
scroll to position [1667, 0]
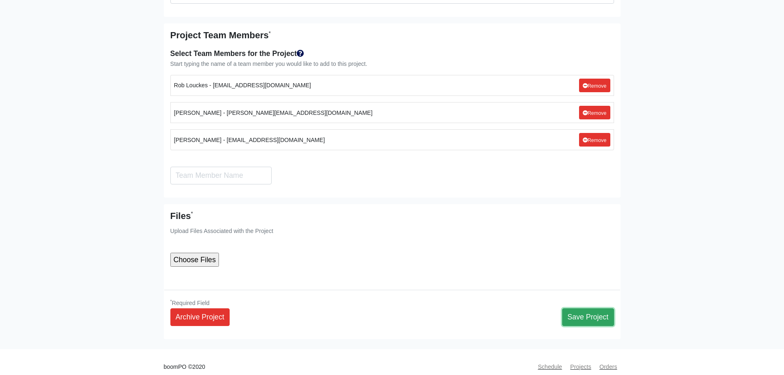
click at [572, 308] on button "Save Project" at bounding box center [588, 316] width 52 height 17
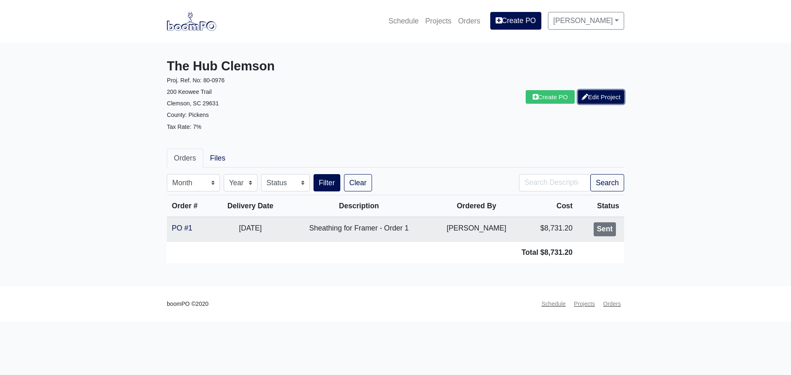
click at [608, 94] on link "Edit Project" at bounding box center [601, 97] width 46 height 14
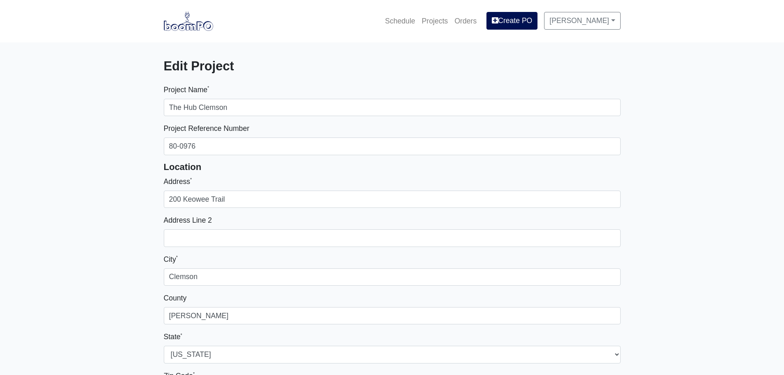
select select
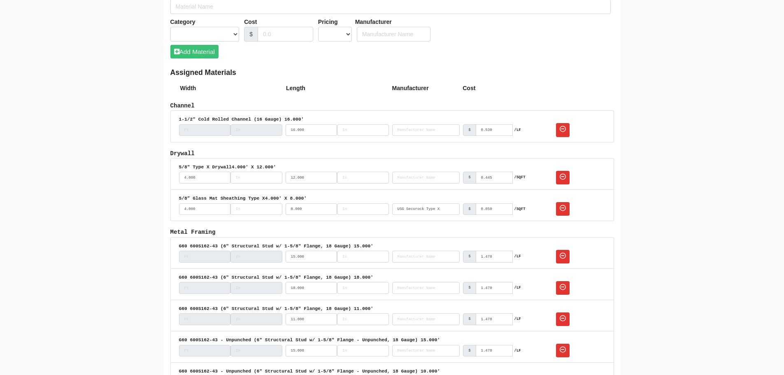
scroll to position [453, 0]
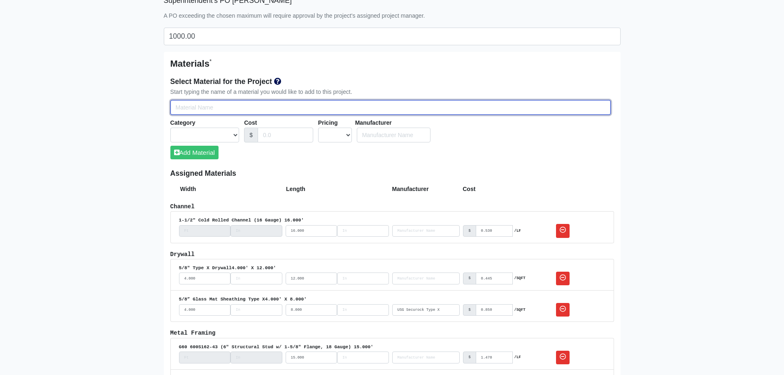
click at [227, 106] on input "Select Team Members for the Project" at bounding box center [390, 107] width 441 height 15
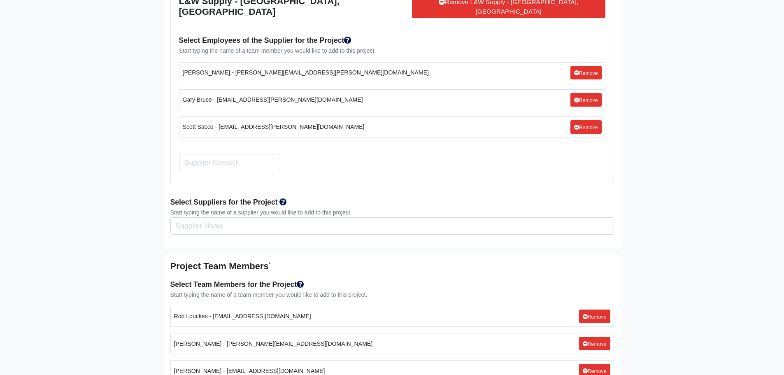
scroll to position [1667, 0]
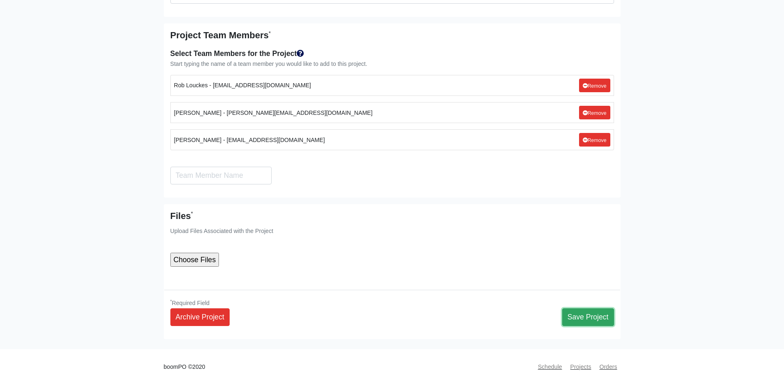
click at [577, 308] on button "Save Project" at bounding box center [588, 316] width 52 height 17
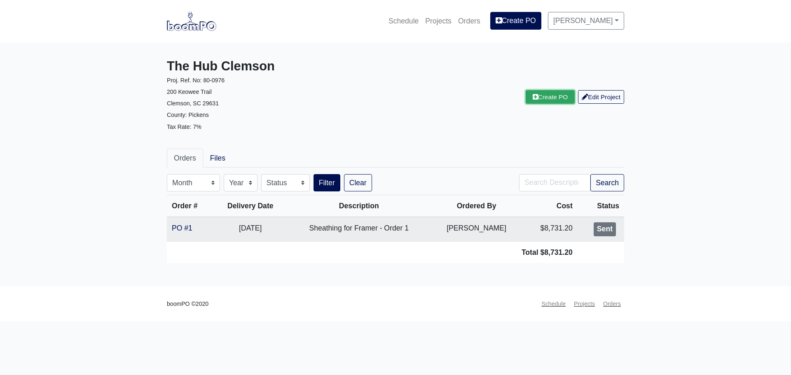
click at [559, 98] on link "Create PO" at bounding box center [549, 97] width 49 height 14
click at [176, 229] on link "PO #1" at bounding box center [182, 228] width 21 height 8
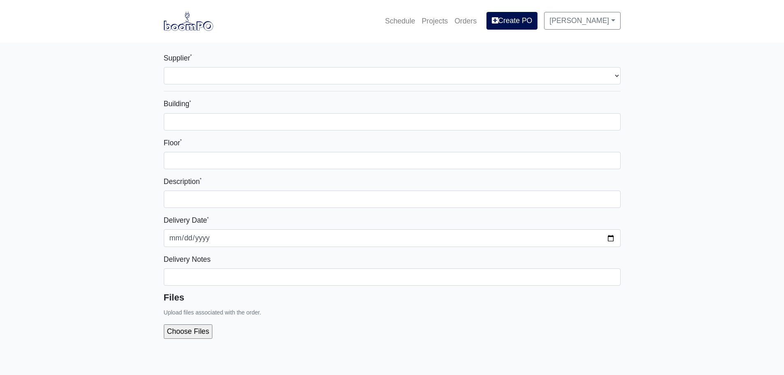
select select
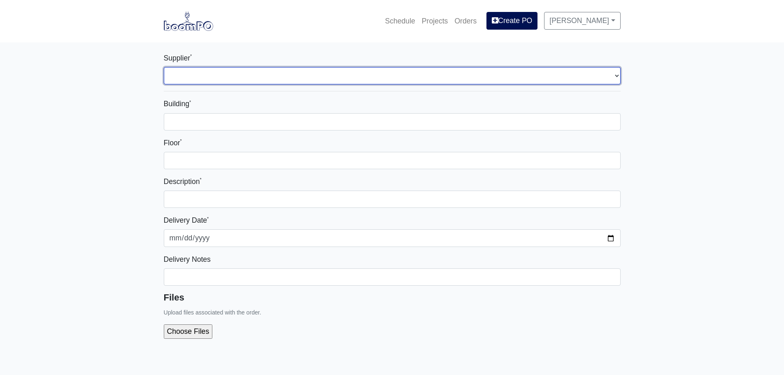
click at [202, 78] on select "Select one... L&W Supply - [GEOGRAPHIC_DATA], [GEOGRAPHIC_DATA]" at bounding box center [392, 75] width 457 height 17
select select "41"
click at [164, 67] on select "Select one... L&W Supply - [GEOGRAPHIC_DATA], [GEOGRAPHIC_DATA]" at bounding box center [392, 75] width 457 height 17
select select
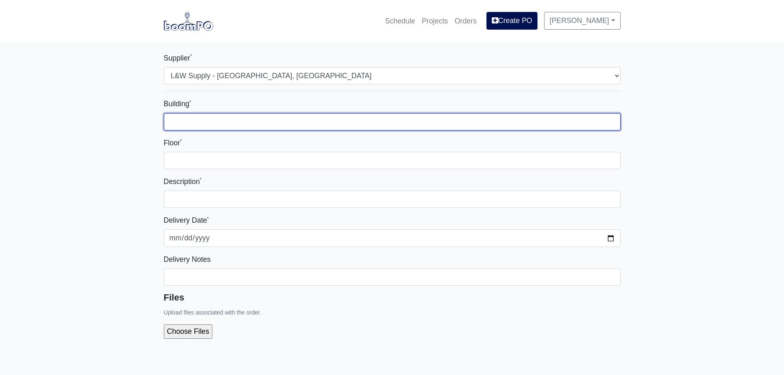
click at [200, 126] on input "Building *" at bounding box center [392, 121] width 457 height 17
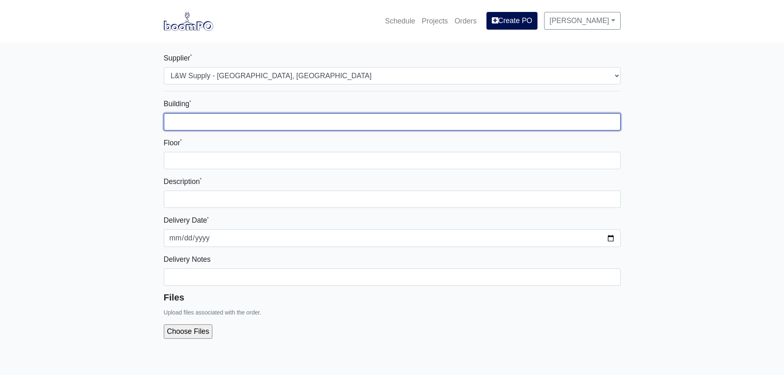
click at [227, 128] on input "Building *" at bounding box center [392, 121] width 457 height 17
type input "[GEOGRAPHIC_DATA]"
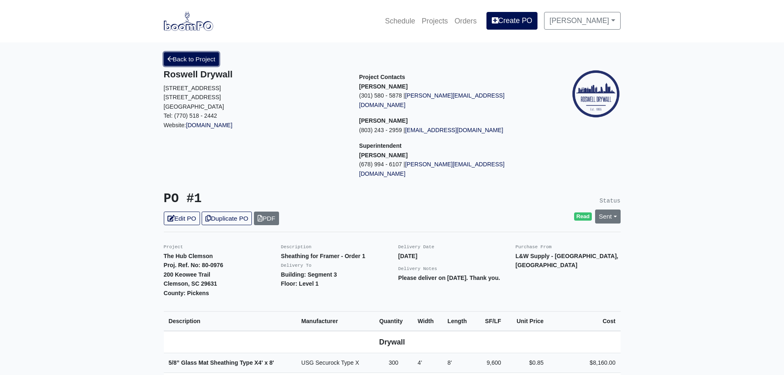
click at [170, 62] on icon at bounding box center [170, 59] width 5 height 6
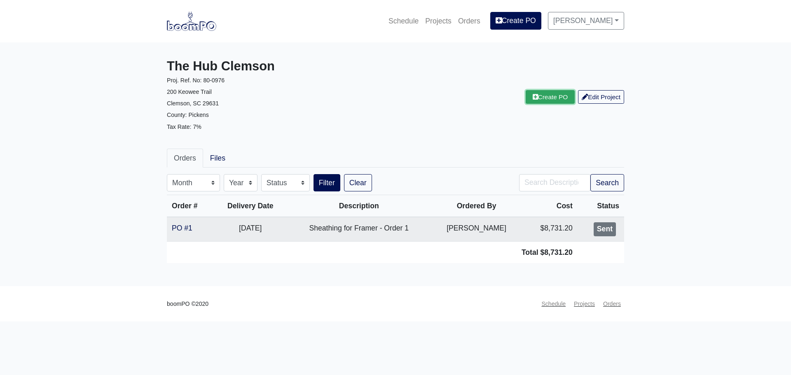
click at [526, 103] on link "Create PO" at bounding box center [549, 97] width 49 height 14
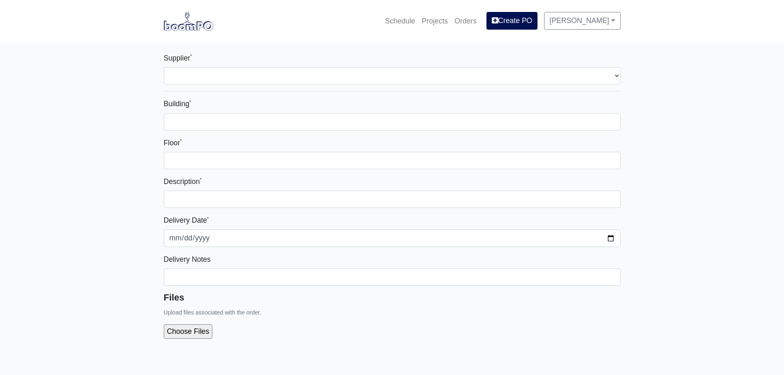
select select
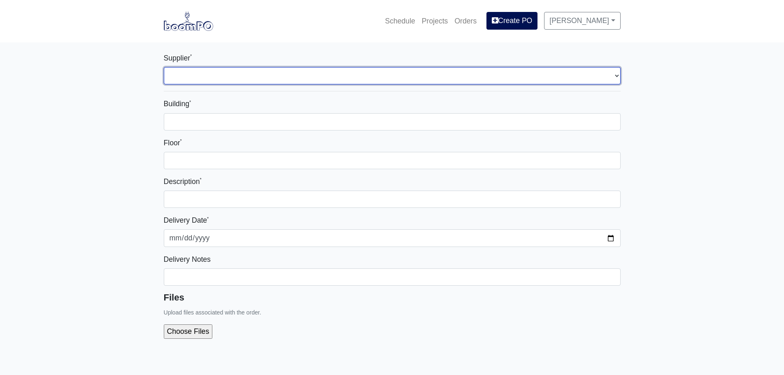
click at [204, 79] on select "Select one... L&W Supply - [GEOGRAPHIC_DATA], [GEOGRAPHIC_DATA]" at bounding box center [392, 75] width 457 height 17
select select "41"
click at [164, 67] on select "Select one... L&W Supply - [GEOGRAPHIC_DATA], [GEOGRAPHIC_DATA]" at bounding box center [392, 75] width 457 height 17
select select
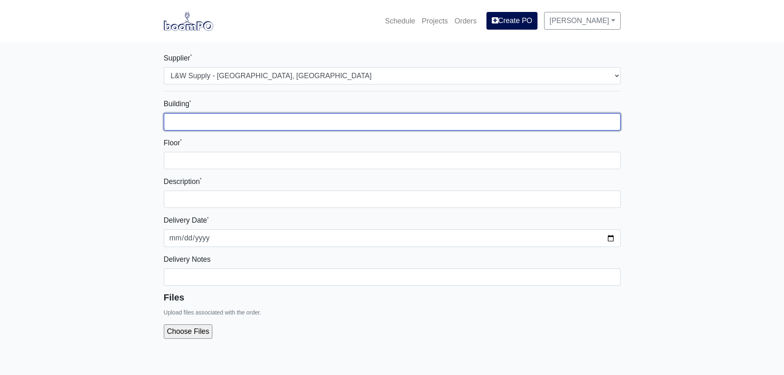
click at [203, 124] on input "Building *" at bounding box center [392, 121] width 457 height 17
type input "[GEOGRAPHIC_DATA]"
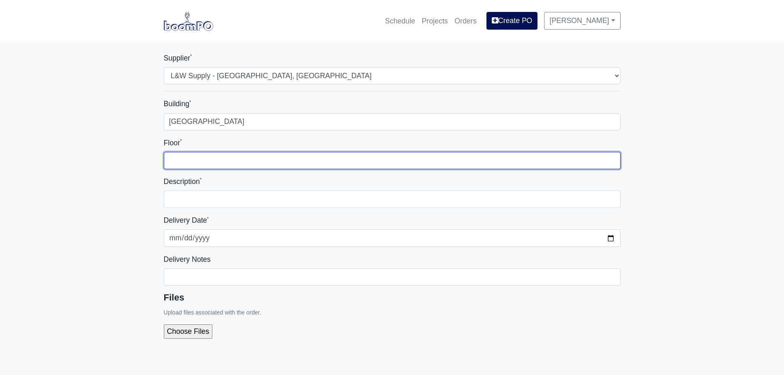
click at [199, 155] on input "Floor *" at bounding box center [392, 160] width 457 height 17
click at [190, 159] on input "Floor *" at bounding box center [392, 160] width 457 height 17
type input "Lower Level 2"
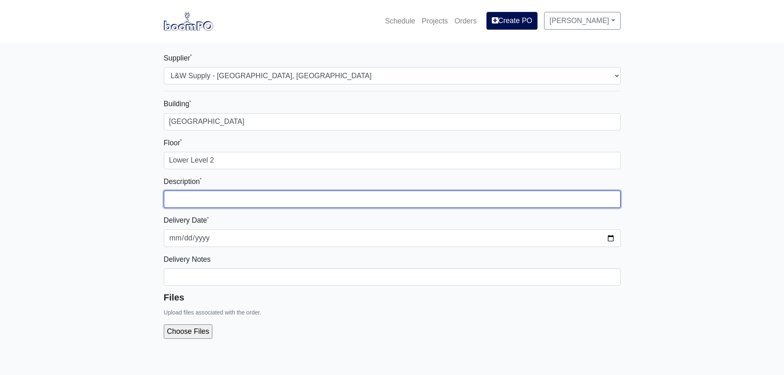
click at [194, 200] on input "text" at bounding box center [392, 199] width 457 height 17
type input "Level"
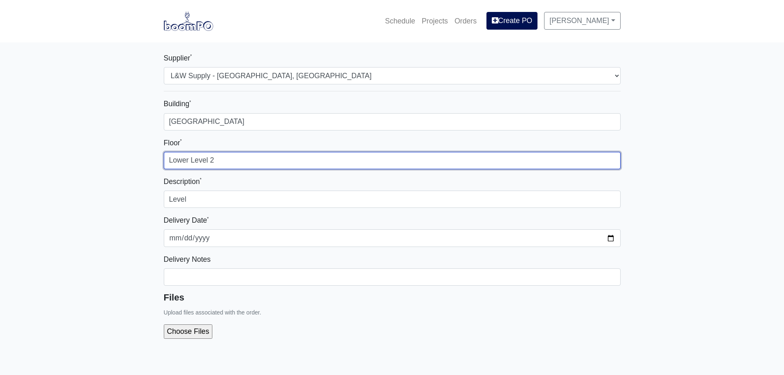
drag, startPoint x: 219, startPoint y: 162, endPoint x: 143, endPoint y: 162, distance: 76.6
type input "1"
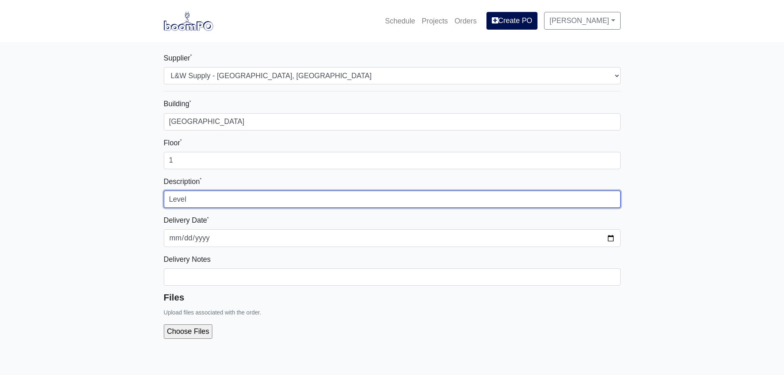
click at [198, 196] on input "Level" at bounding box center [392, 199] width 457 height 17
drag, startPoint x: 208, startPoint y: 199, endPoint x: 145, endPoint y: 200, distance: 63.4
type input "L"
type input "LL2 (Segment 3) - Exterior Metal Framing"
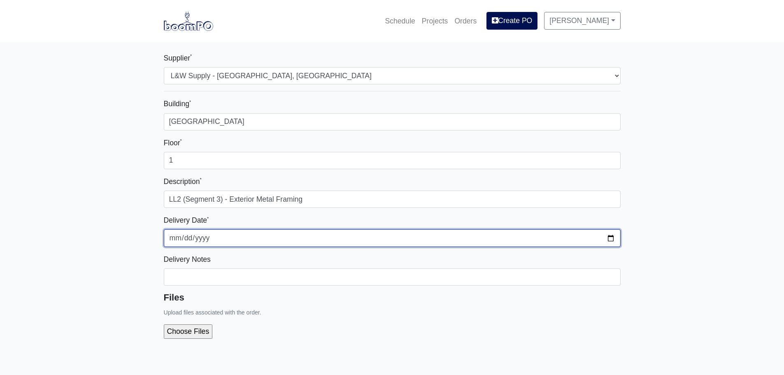
click at [613, 237] on input "[DATE]" at bounding box center [392, 237] width 457 height 17
type input "[DATE]"
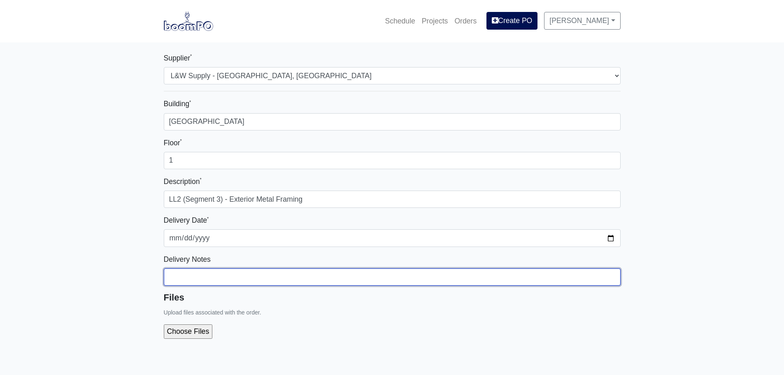
click at [193, 277] on input "Building *" at bounding box center [392, 276] width 457 height 17
drag, startPoint x: 415, startPoint y: 276, endPoint x: 222, endPoint y: 285, distance: 193.3
click at [222, 285] on input "Coordinate with [PERSON_NAME] (678.677.0817) - 35 boards/Level - (Floors 1-4)" at bounding box center [392, 276] width 457 height 17
type input "Coordinate with Superintendent"
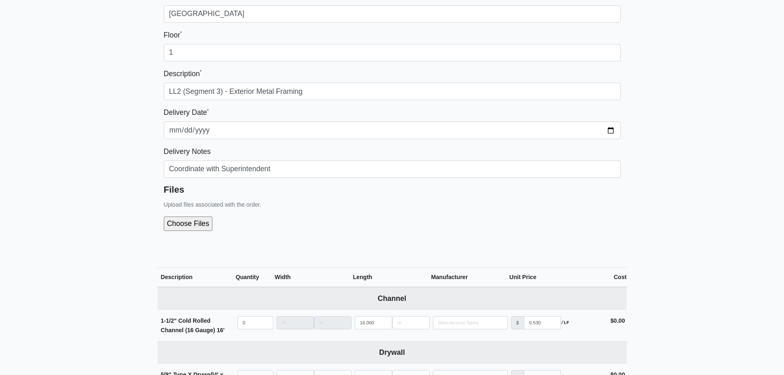
scroll to position [124, 0]
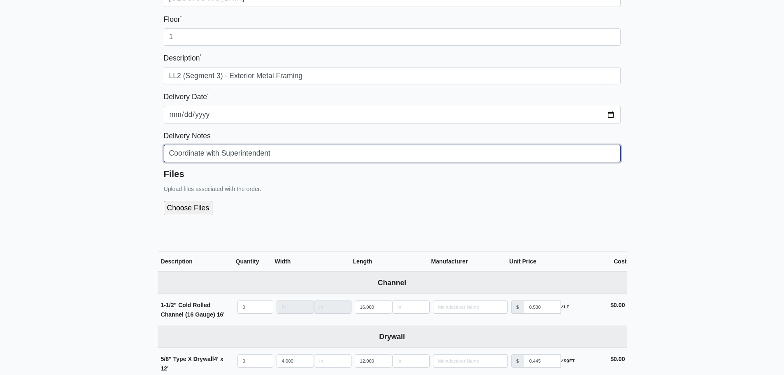
click at [281, 153] on input "Coordinate with Superintendent" at bounding box center [392, 153] width 457 height 17
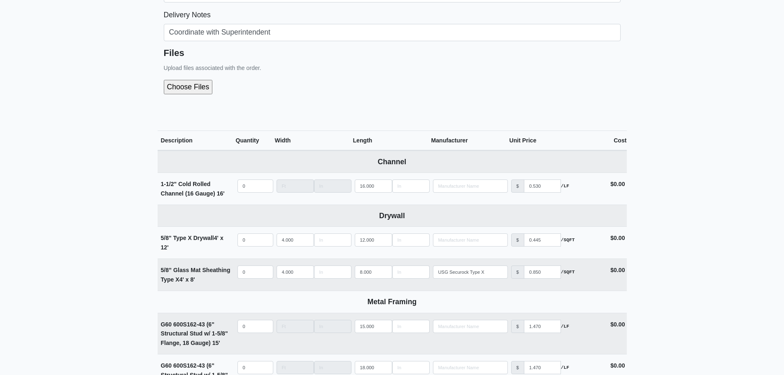
scroll to position [247, 0]
